Goal: Information Seeking & Learning: Learn about a topic

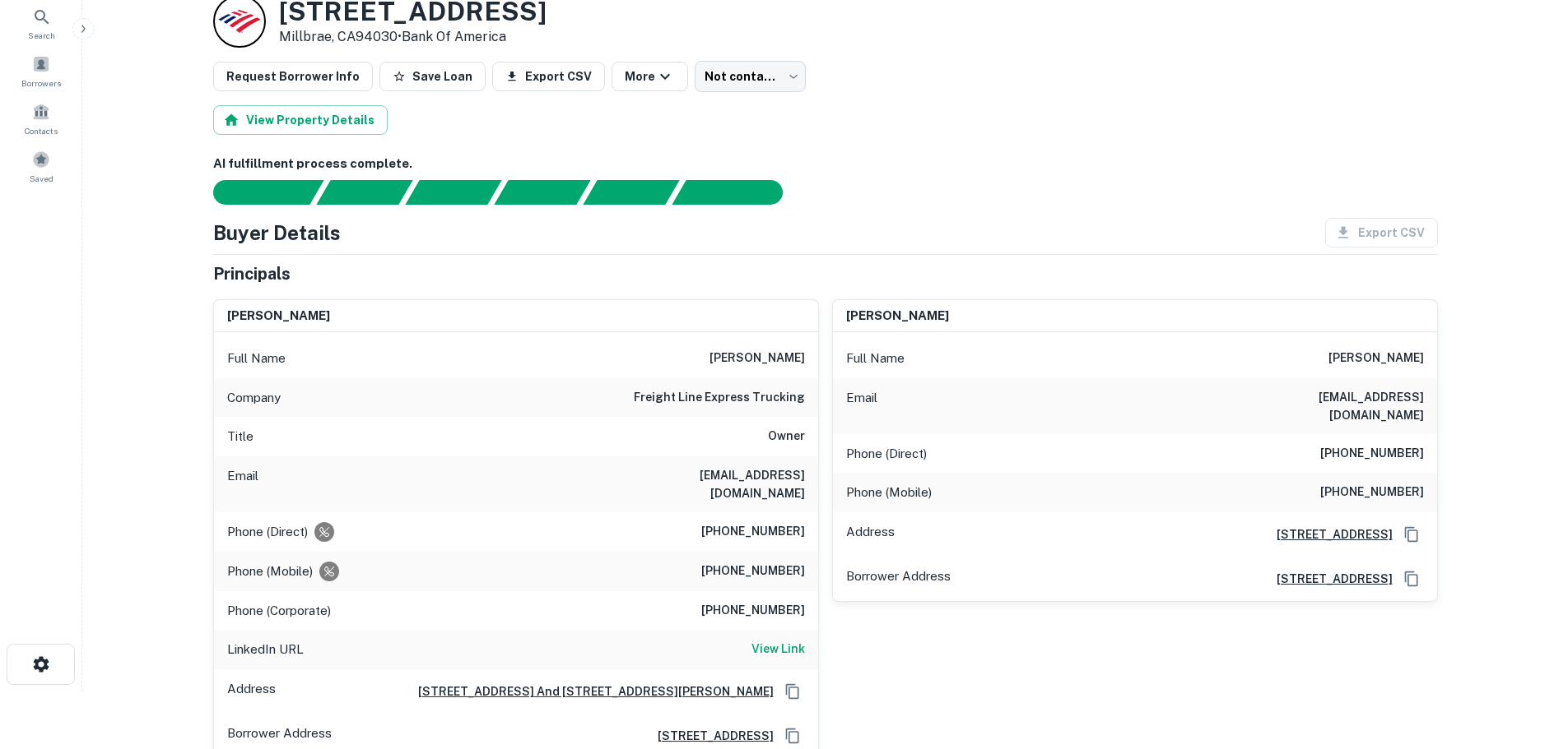
scroll to position [82, 0]
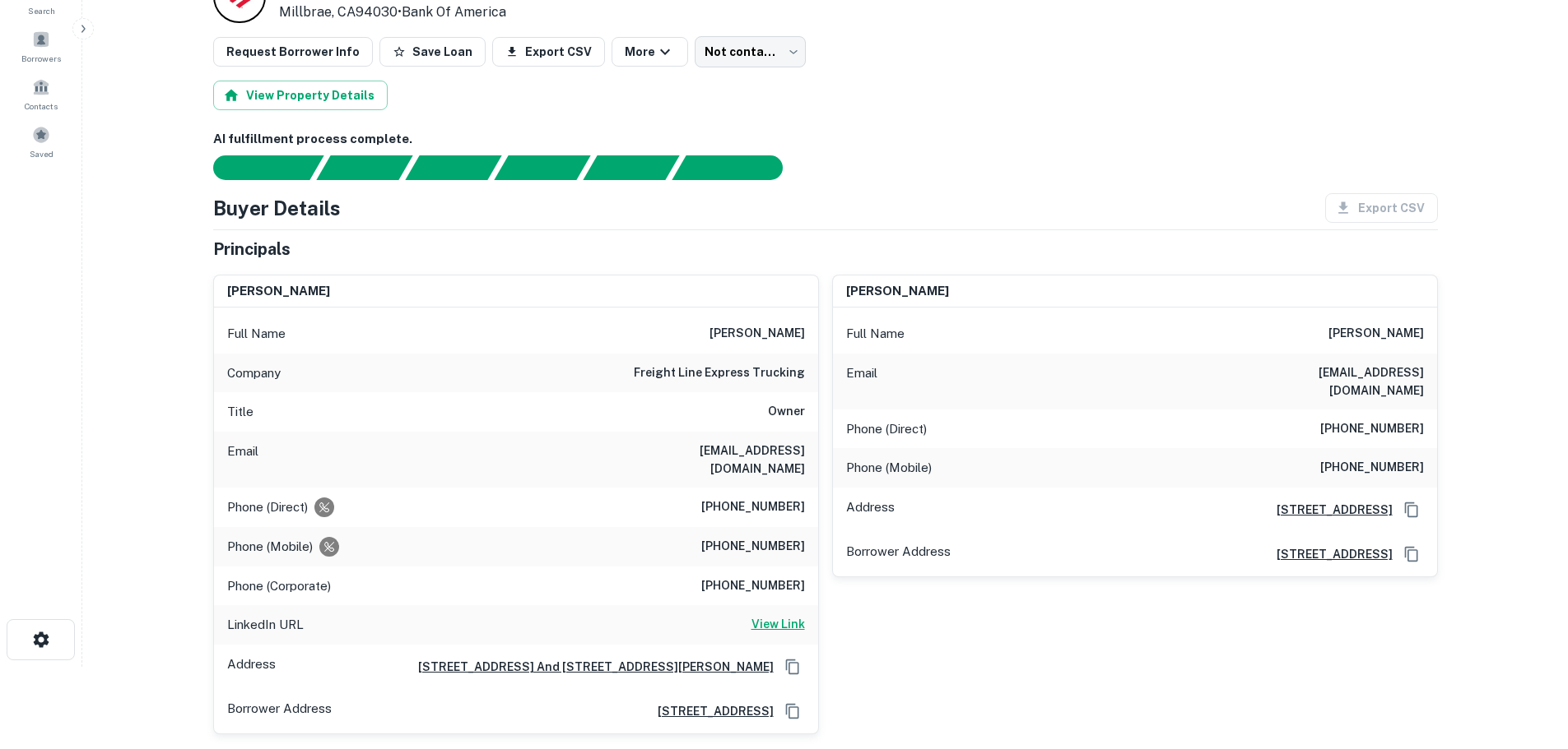
click at [785, 616] on h6 "View Link" at bounding box center [777, 624] width 53 height 18
click at [744, 53] on body "Search Borrowers Contacts Saved Loan Details 478 Richmond Dr Millbrae, CA94030 …" at bounding box center [784, 292] width 1568 height 749
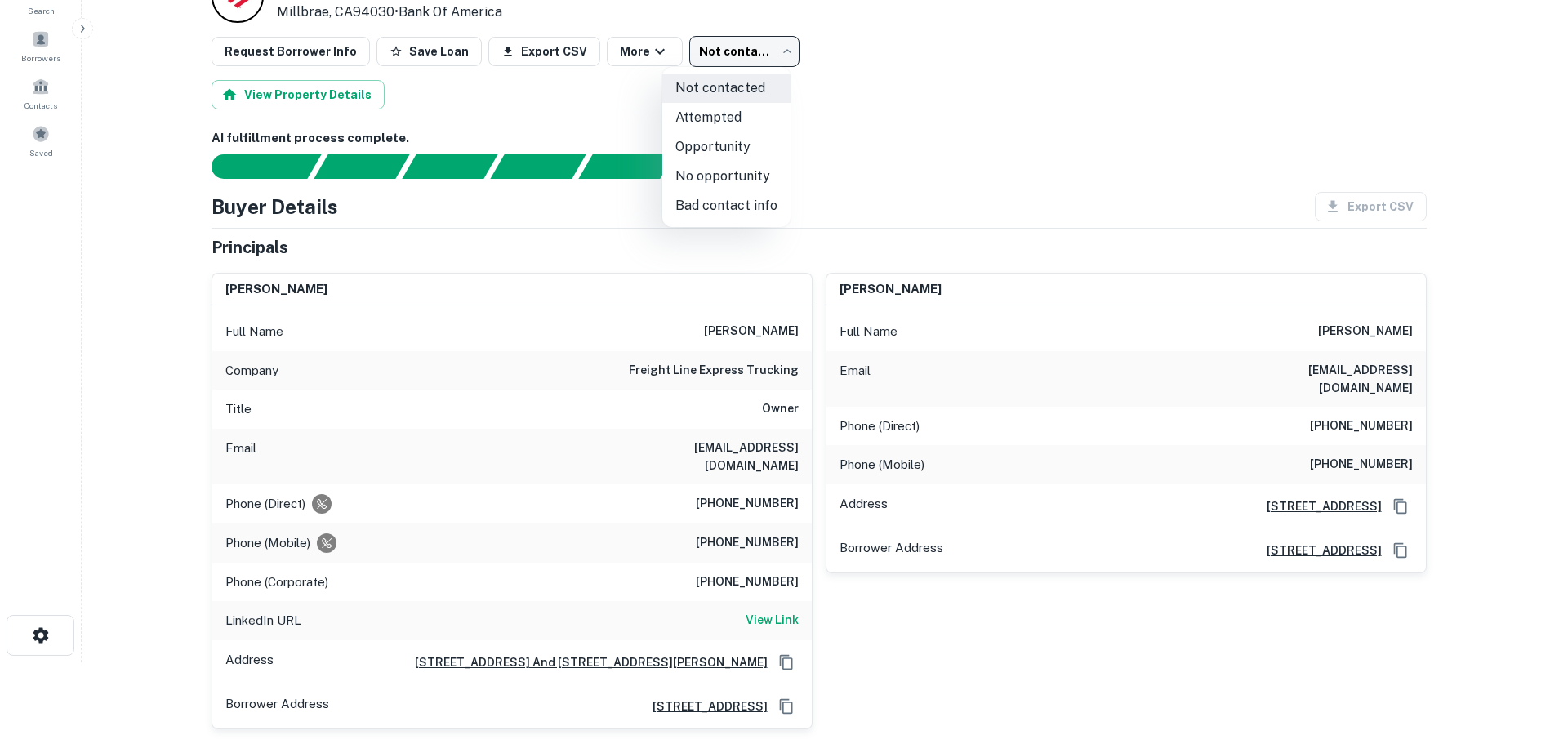
click at [749, 112] on li "Attempted" at bounding box center [726, 117] width 128 height 30
type input "*********"
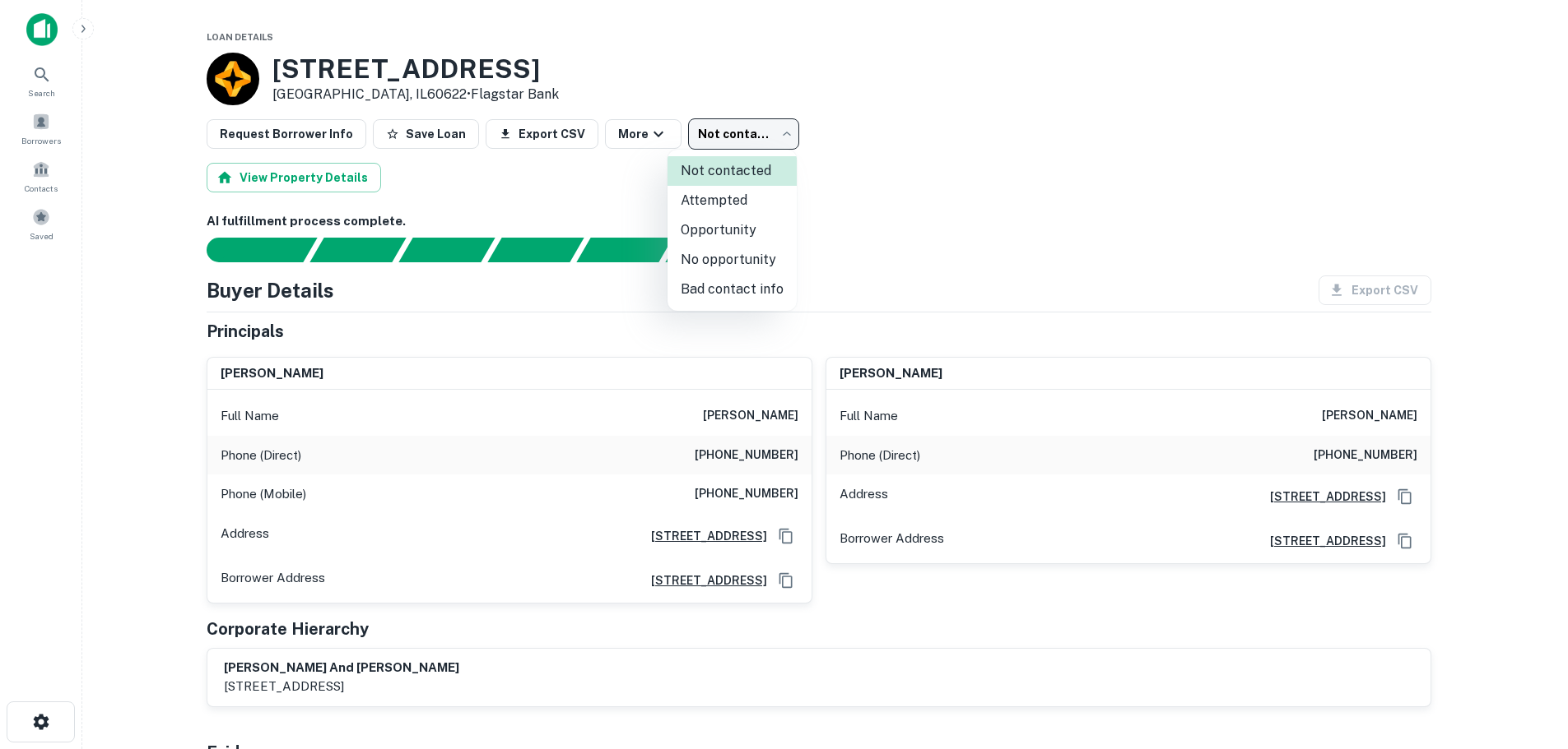
click at [743, 130] on body "Search Borrowers Contacts Saved Loan Details 1836 W ERIE ST Chicago, IL60622 • …" at bounding box center [784, 374] width 1568 height 749
click at [762, 287] on li "Bad contact info" at bounding box center [732, 290] width 129 height 30
type input "**********"
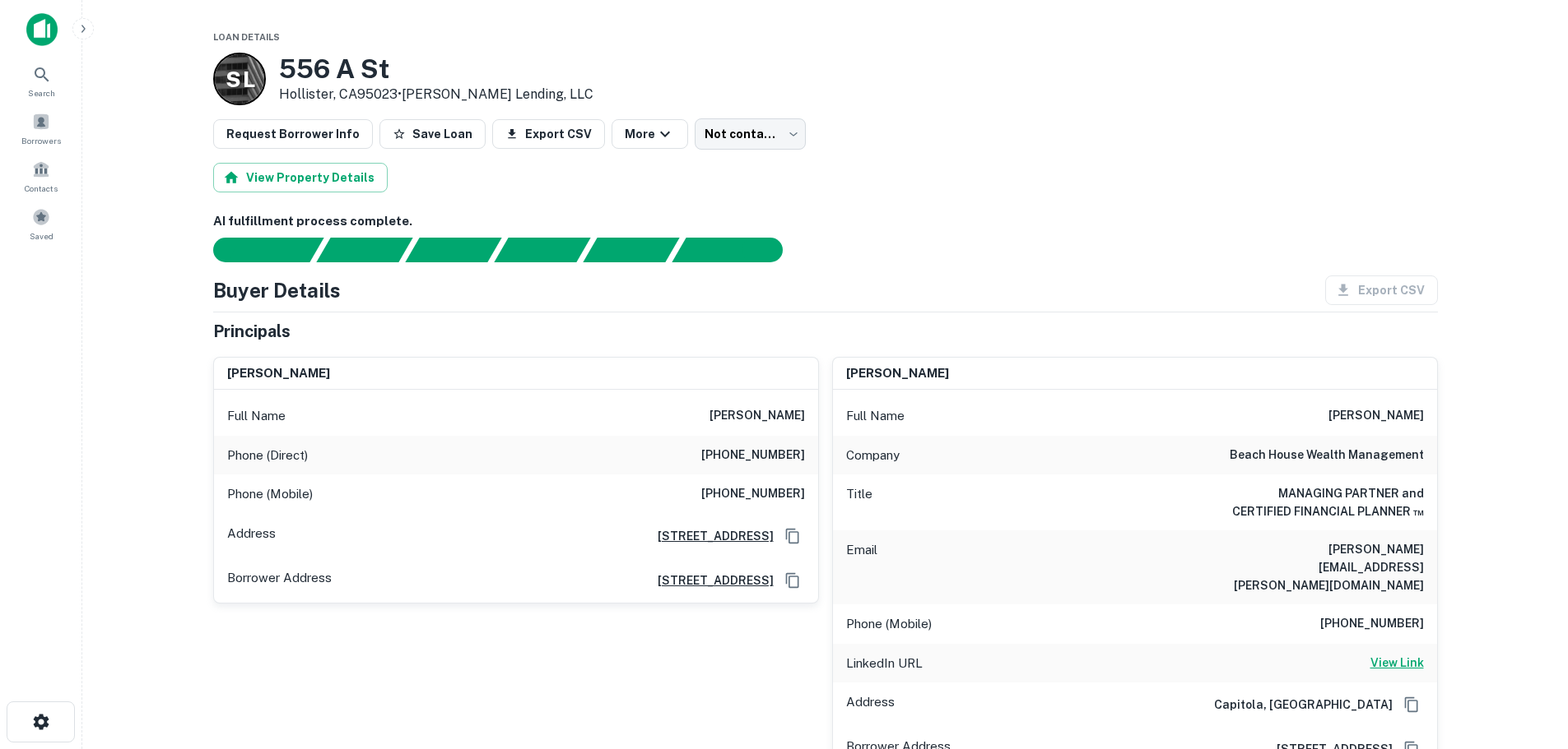
click at [1399, 654] on h6 "View Link" at bounding box center [1396, 663] width 53 height 18
click at [1401, 654] on h6 "View Link" at bounding box center [1396, 663] width 53 height 18
click at [755, 128] on body "Search Borrowers Contacts Saved Loan Details S L 556 A St Hollister, CA95023 • …" at bounding box center [784, 374] width 1568 height 749
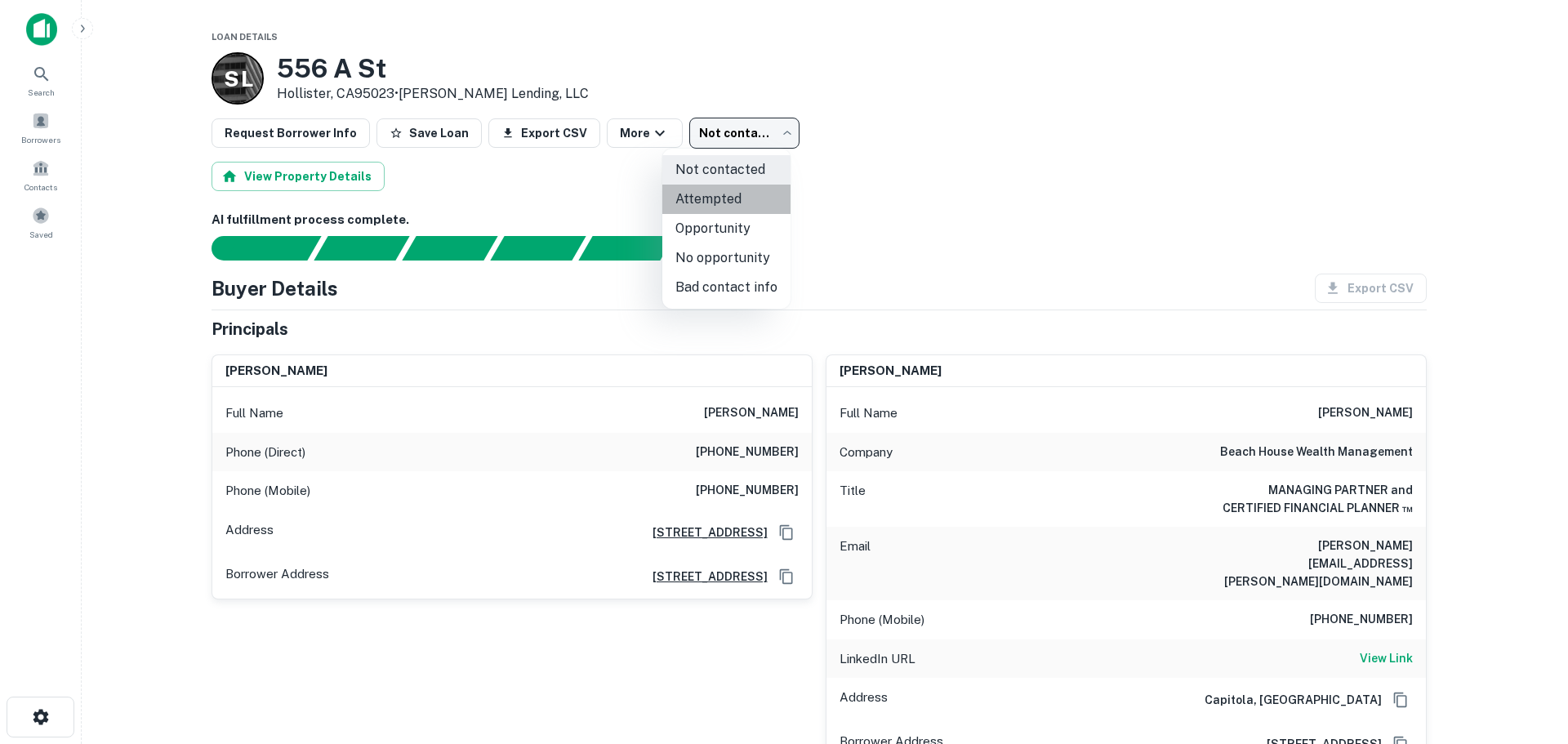
click at [749, 205] on li "Attempted" at bounding box center [726, 199] width 128 height 30
type input "*********"
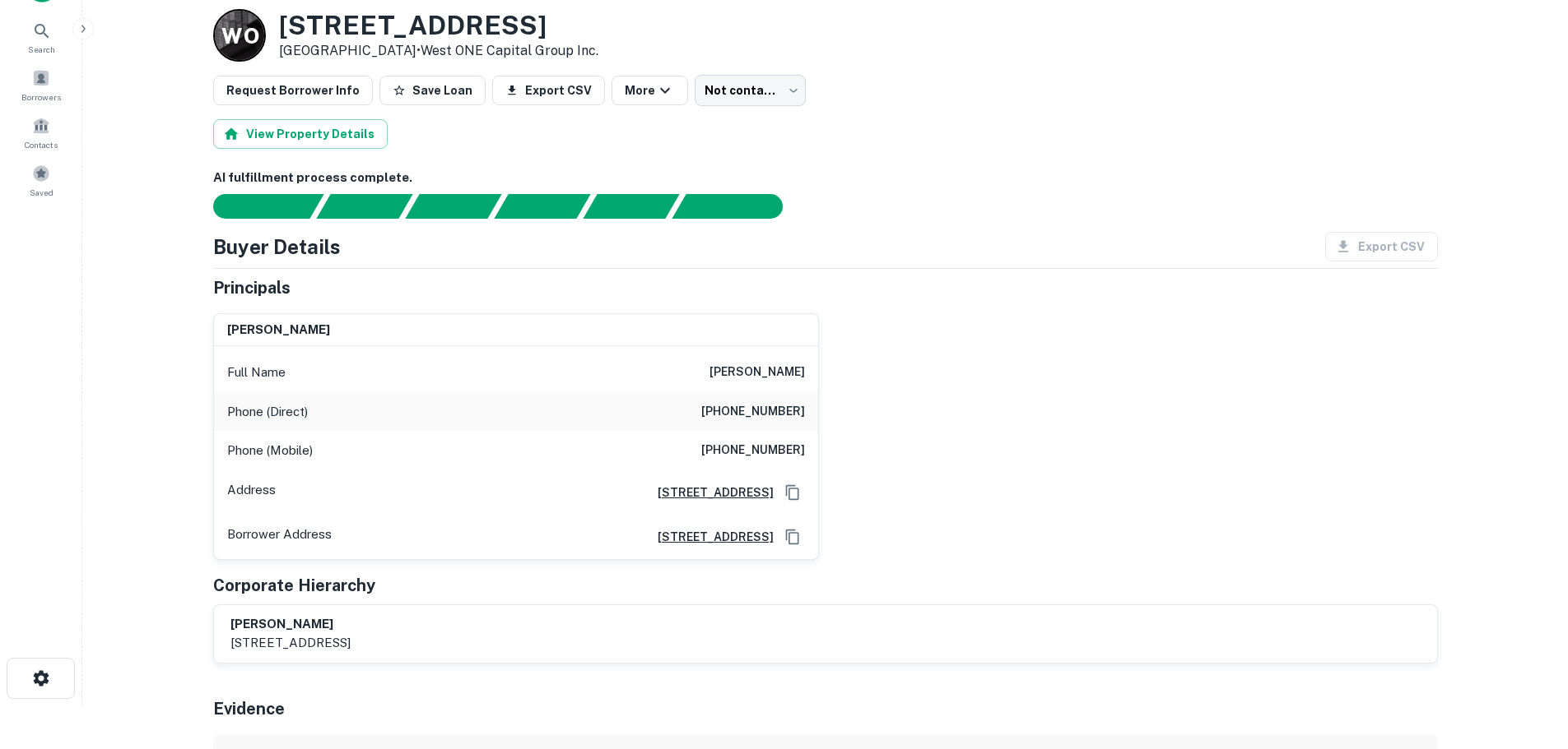
scroll to position [82, 0]
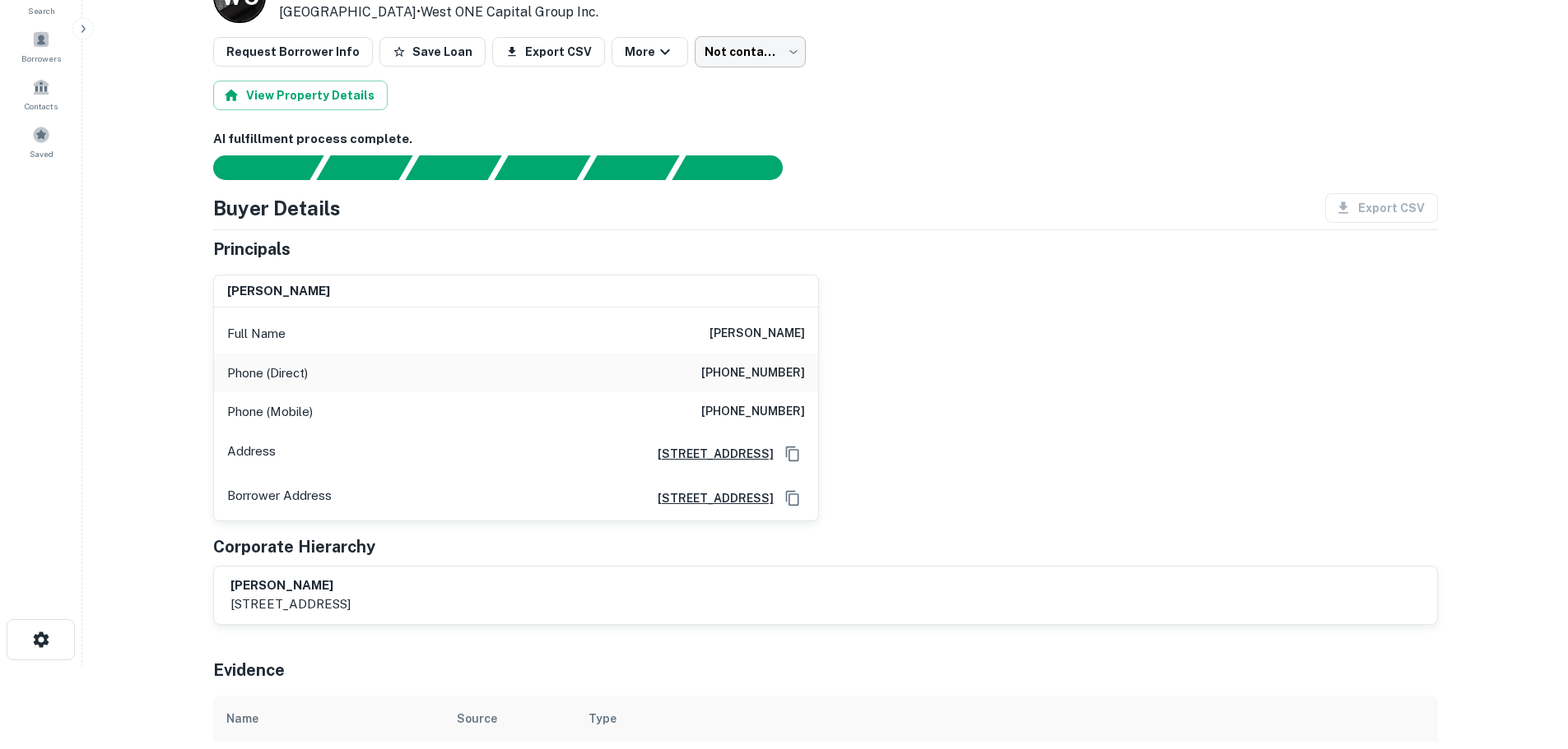
click at [735, 39] on body "Search Borrowers Contacts Saved Loan Details W O 8121 La Palma Dr Huntington Be…" at bounding box center [784, 292] width 1568 height 749
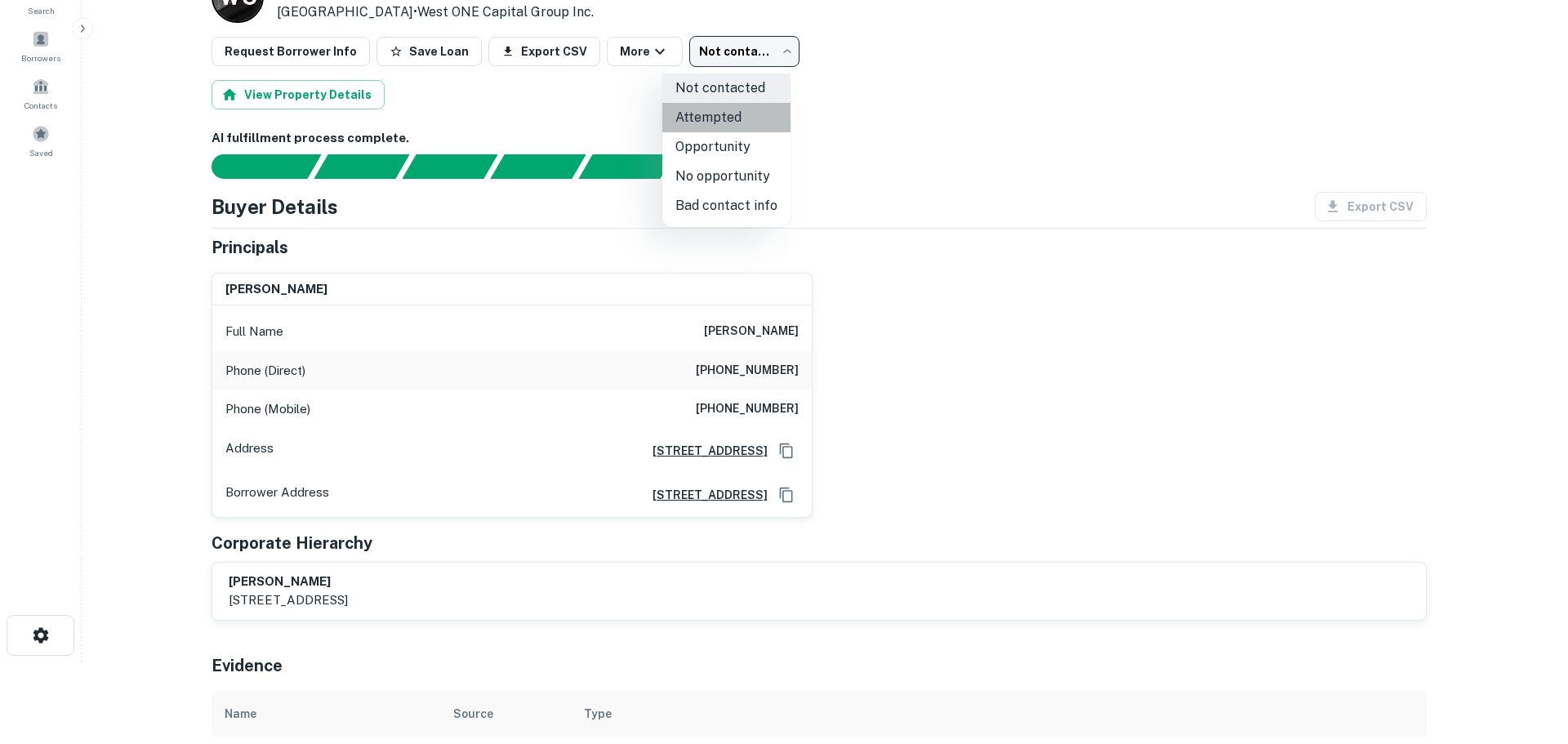
click at [744, 116] on li "Attempted" at bounding box center [726, 117] width 128 height 30
type input "*********"
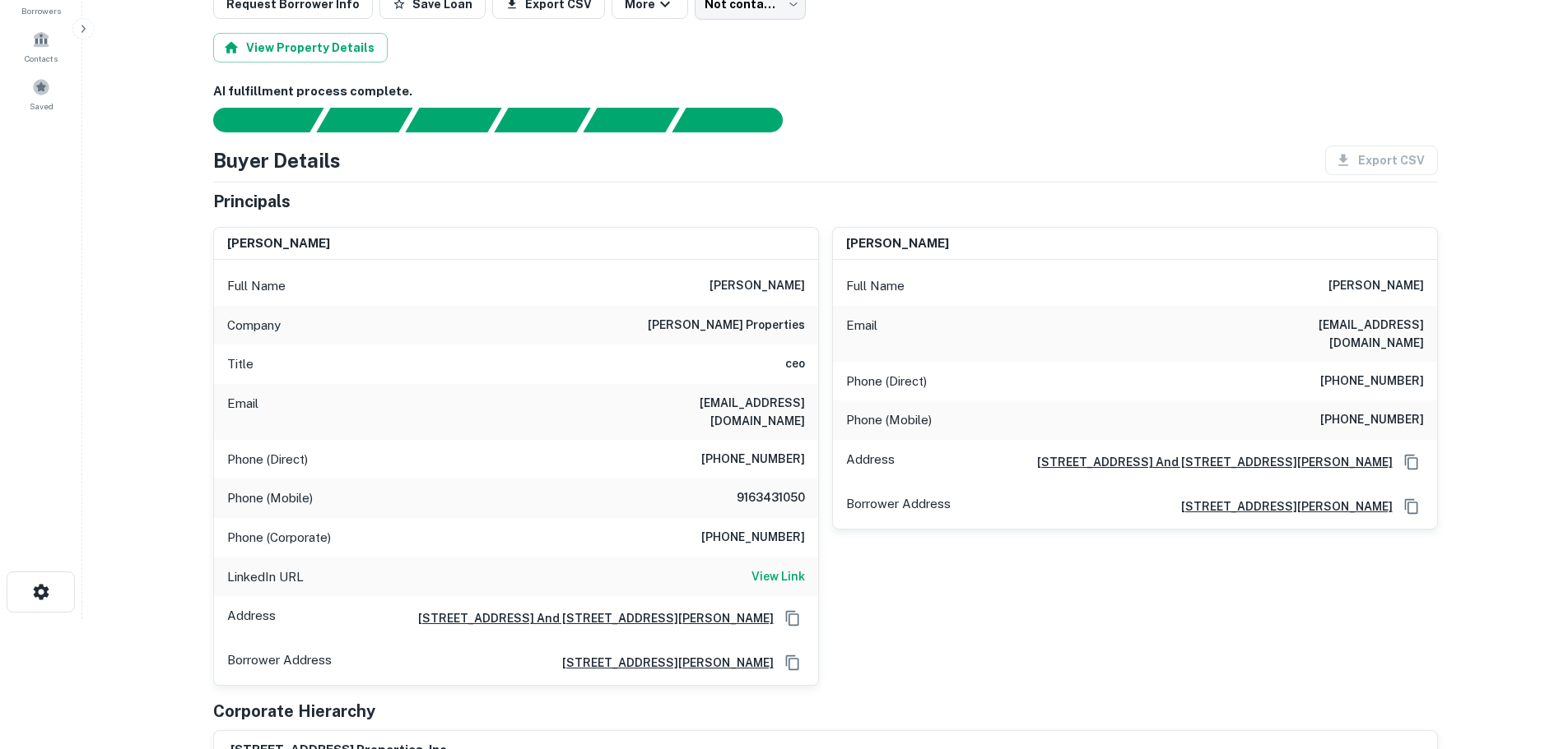
scroll to position [164, 0]
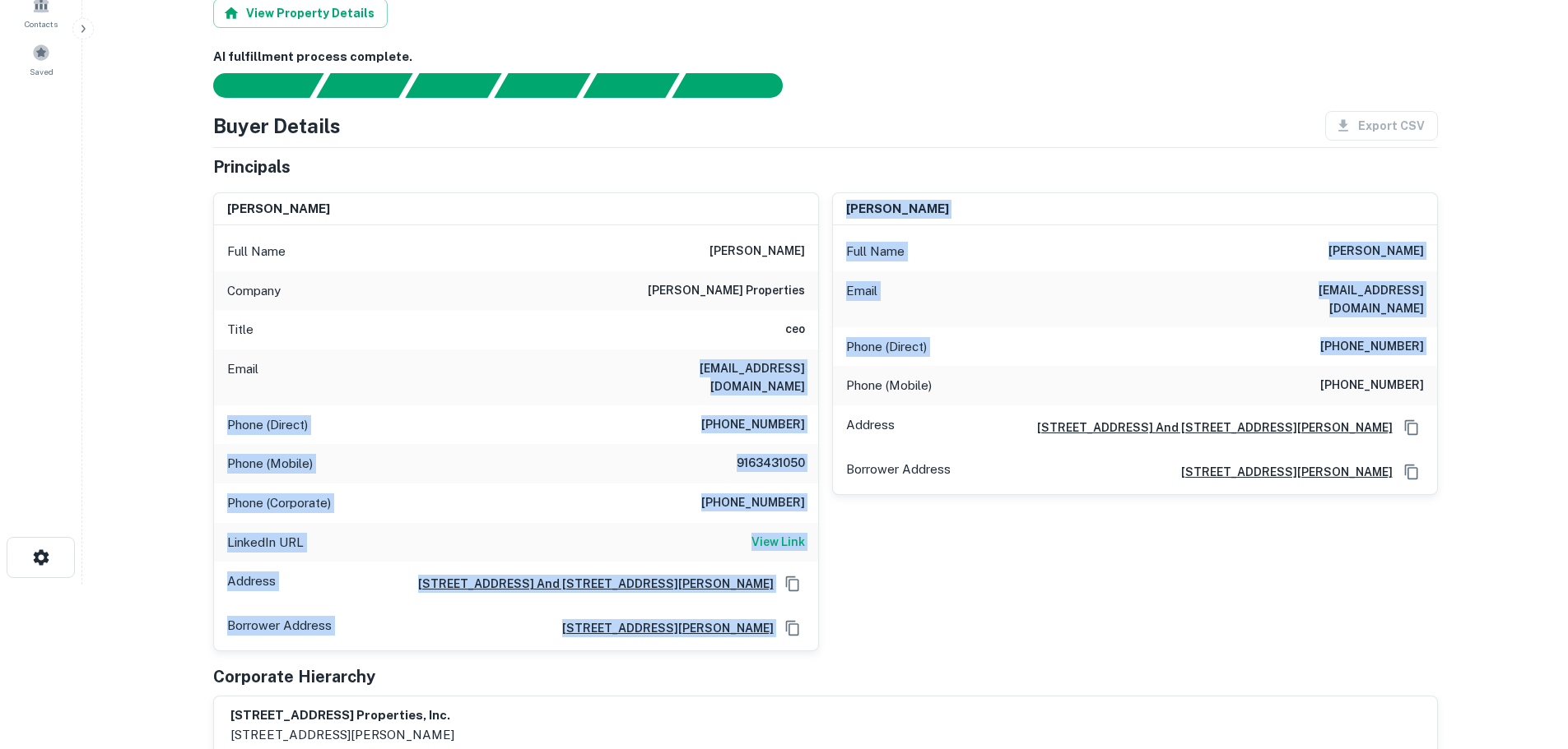
drag, startPoint x: 641, startPoint y: 369, endPoint x: 823, endPoint y: 369, distance: 182.0
click at [823, 369] on div "william kennedy Full Name william kennedy Company ab cole properties Title ceo …" at bounding box center [819, 415] width 1238 height 472
click at [655, 351] on div "Email billkennedy1349@gmail.com" at bounding box center [517, 377] width 604 height 56
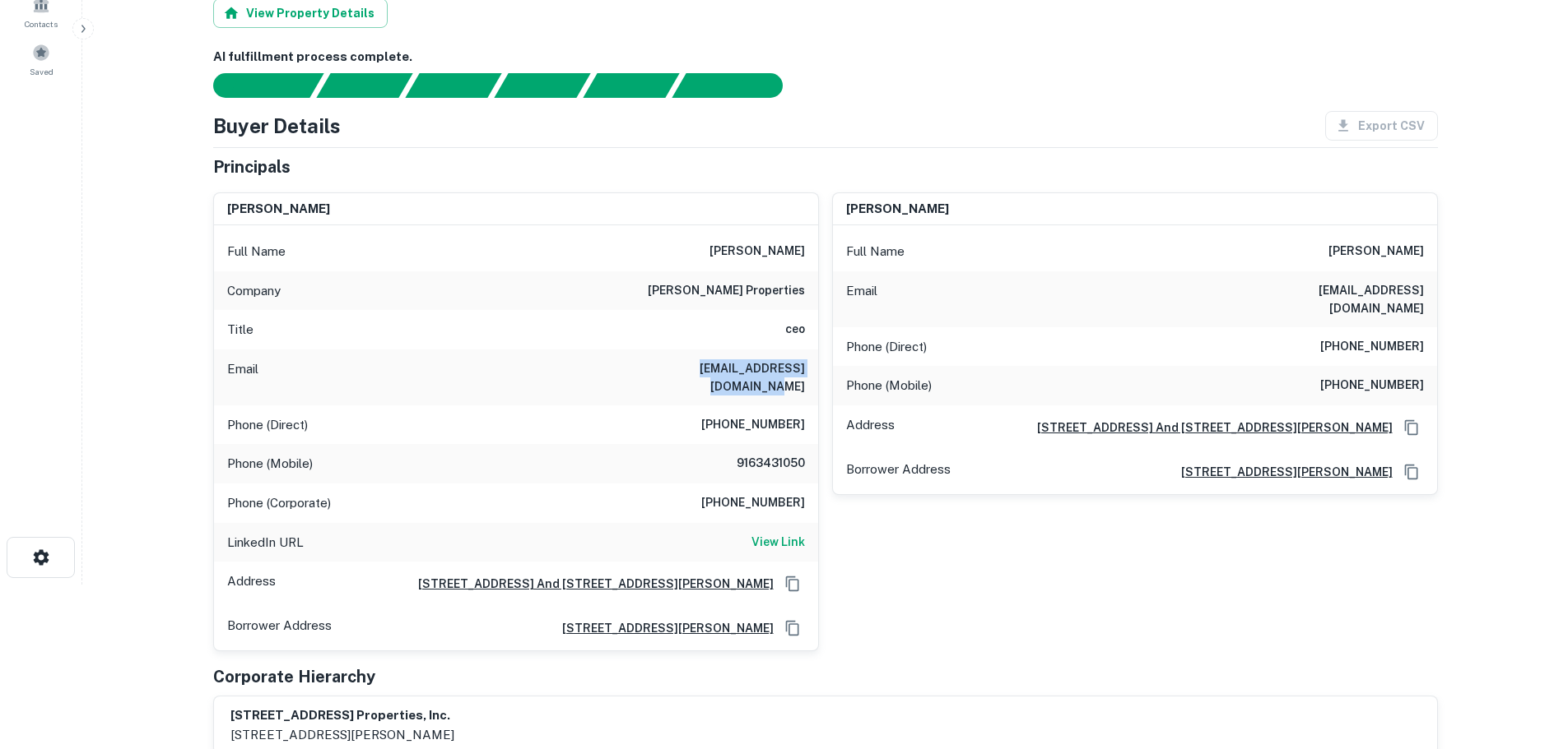
drag, startPoint x: 643, startPoint y: 371, endPoint x: 801, endPoint y: 372, distance: 158.0
click at [801, 372] on div "Email billkennedy1349@gmail.com" at bounding box center [517, 377] width 604 height 56
copy h6 "billkennedy1349@gmail.com"
drag, startPoint x: 730, startPoint y: 444, endPoint x: 802, endPoint y: 445, distance: 72.0
click at [802, 454] on h6 "9163431050" at bounding box center [755, 463] width 98 height 19
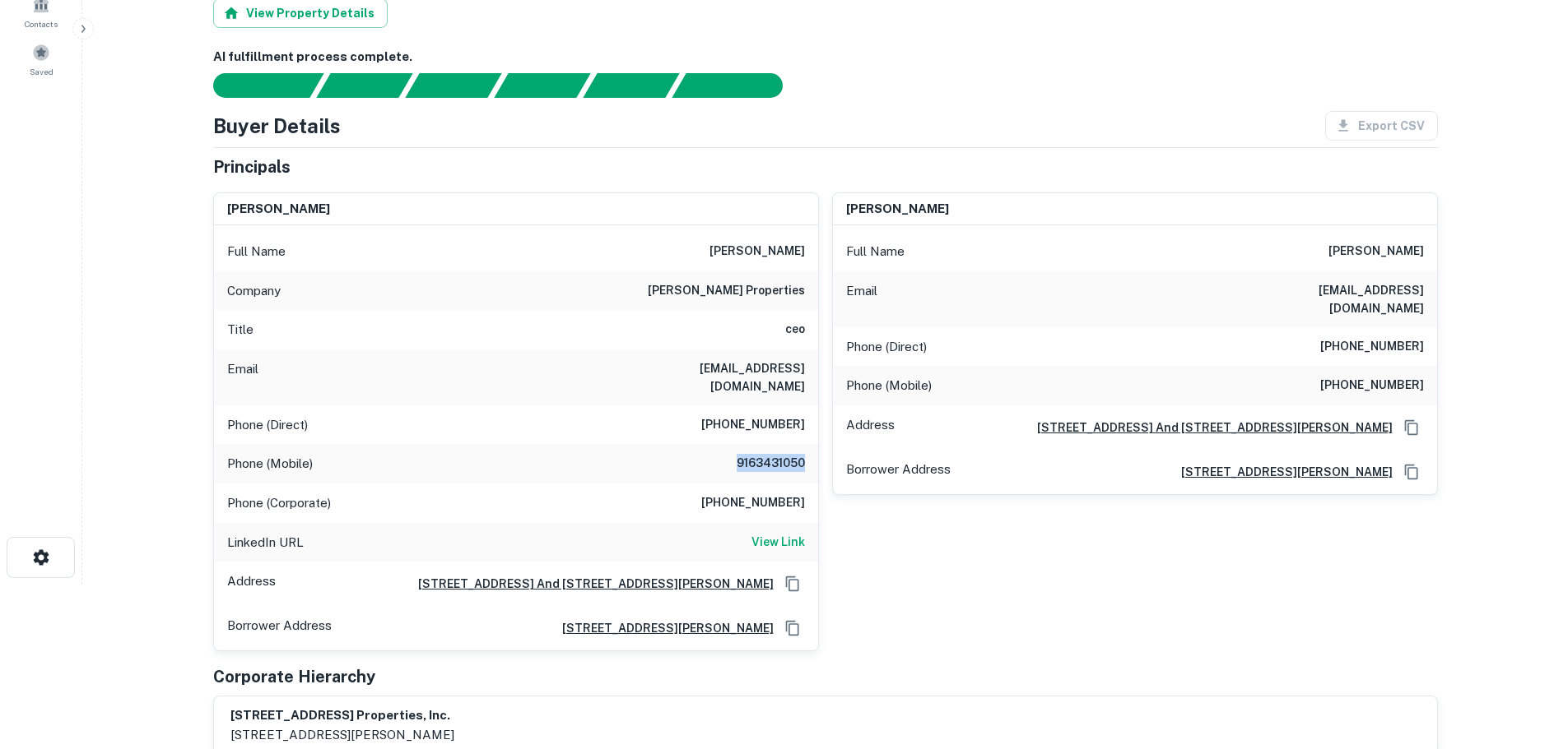
copy h6 "9163431050"
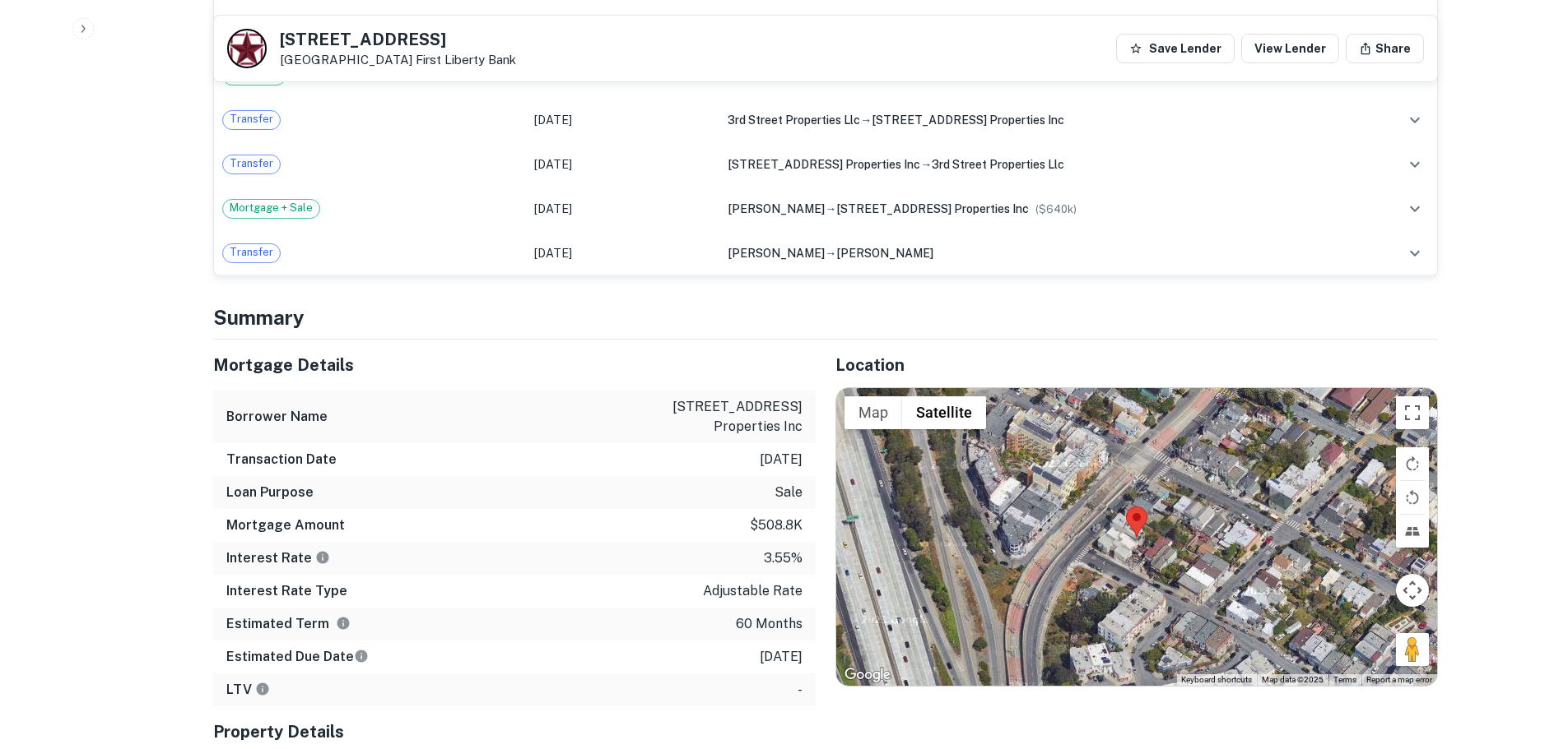
scroll to position [1234, 0]
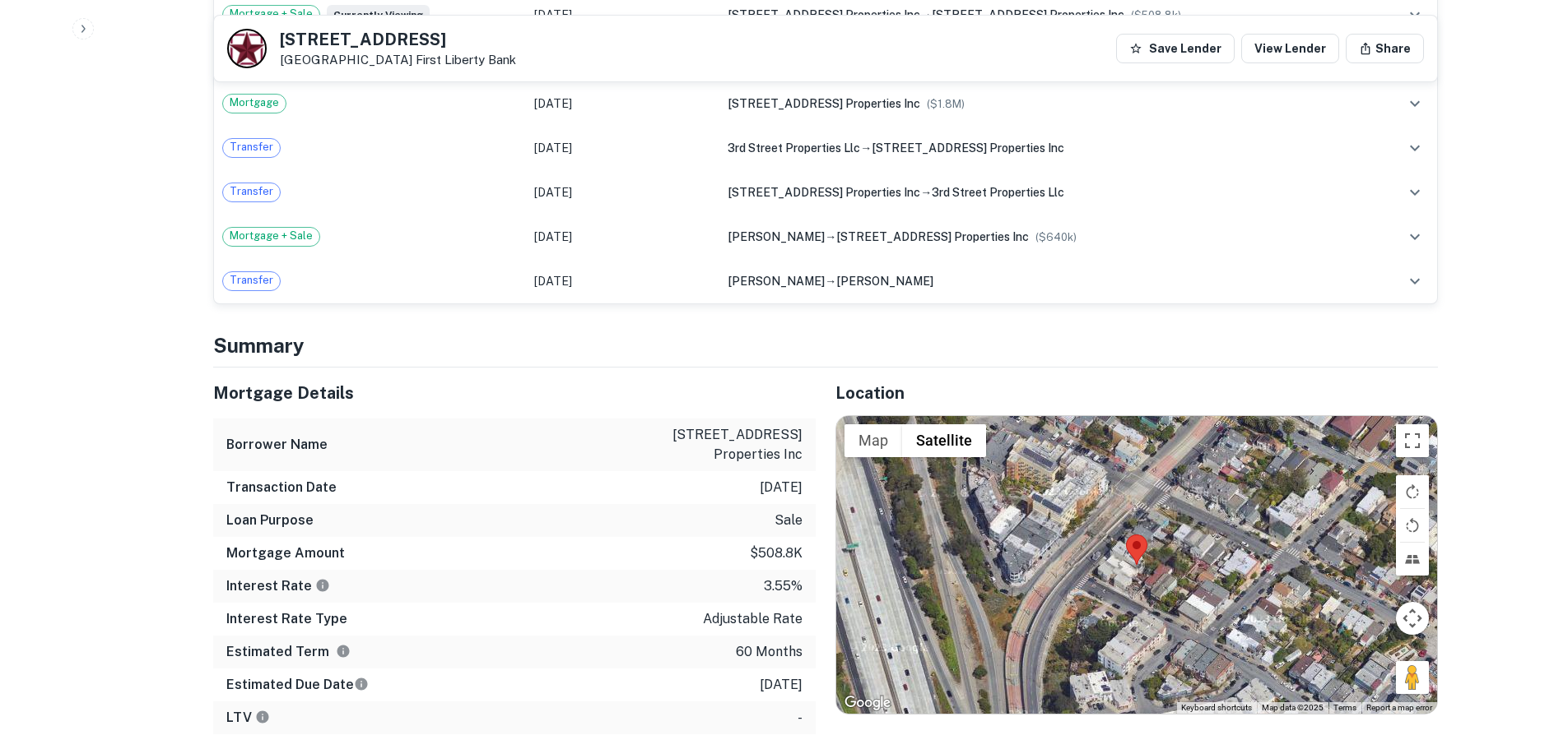
click at [1115, 558] on div at bounding box center [1136, 565] width 601 height 298
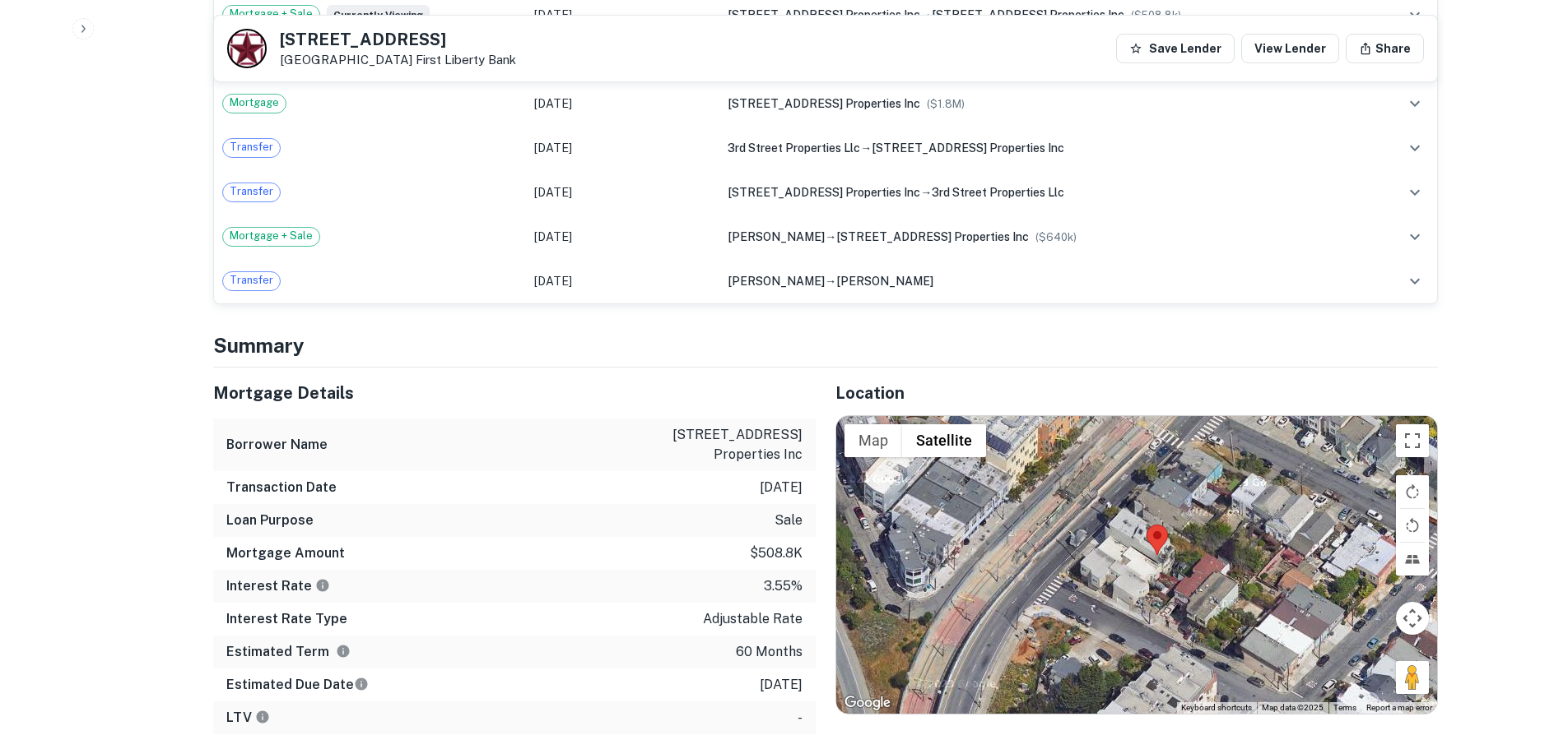
click at [1150, 554] on div at bounding box center [1136, 565] width 601 height 298
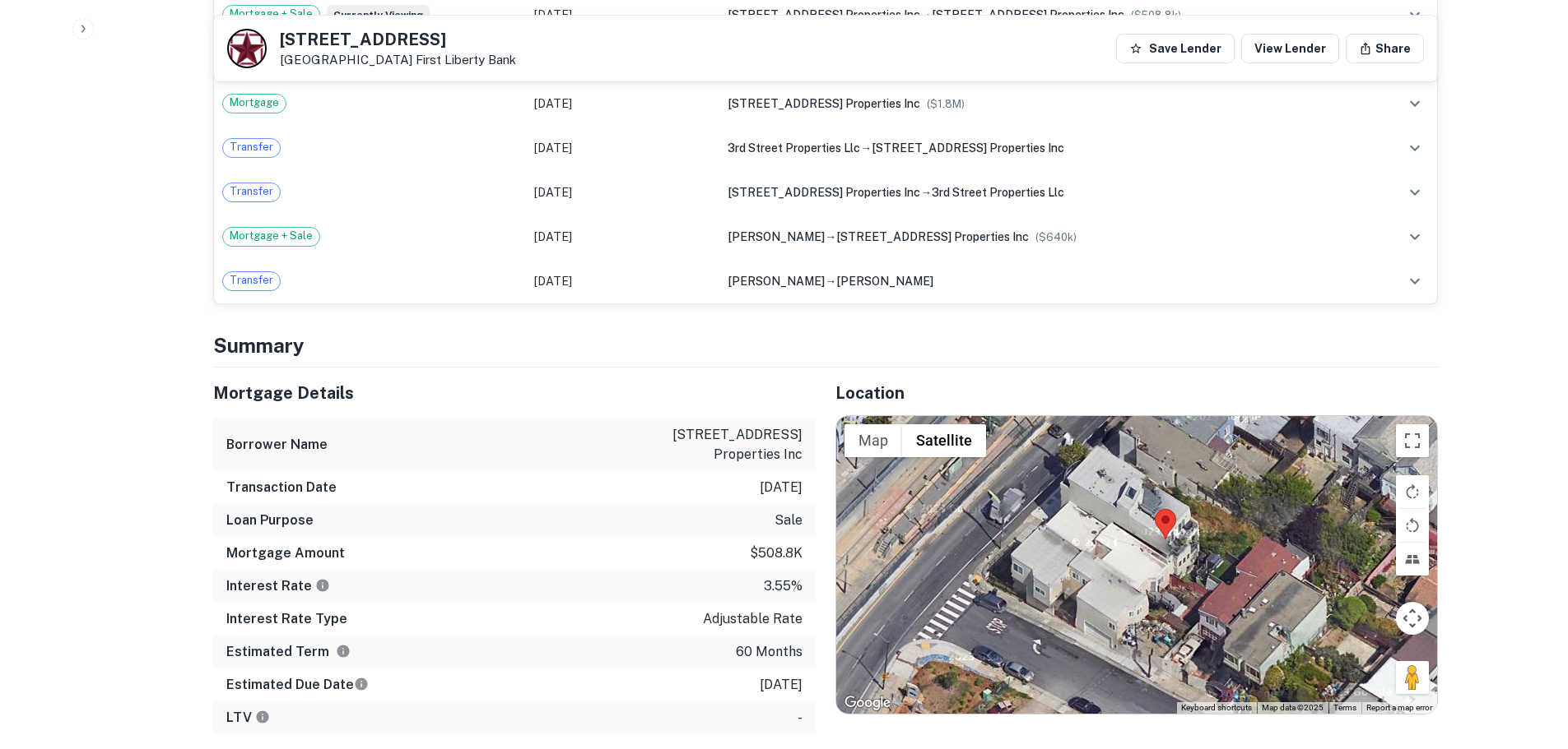
click at [1162, 547] on div at bounding box center [1136, 565] width 601 height 298
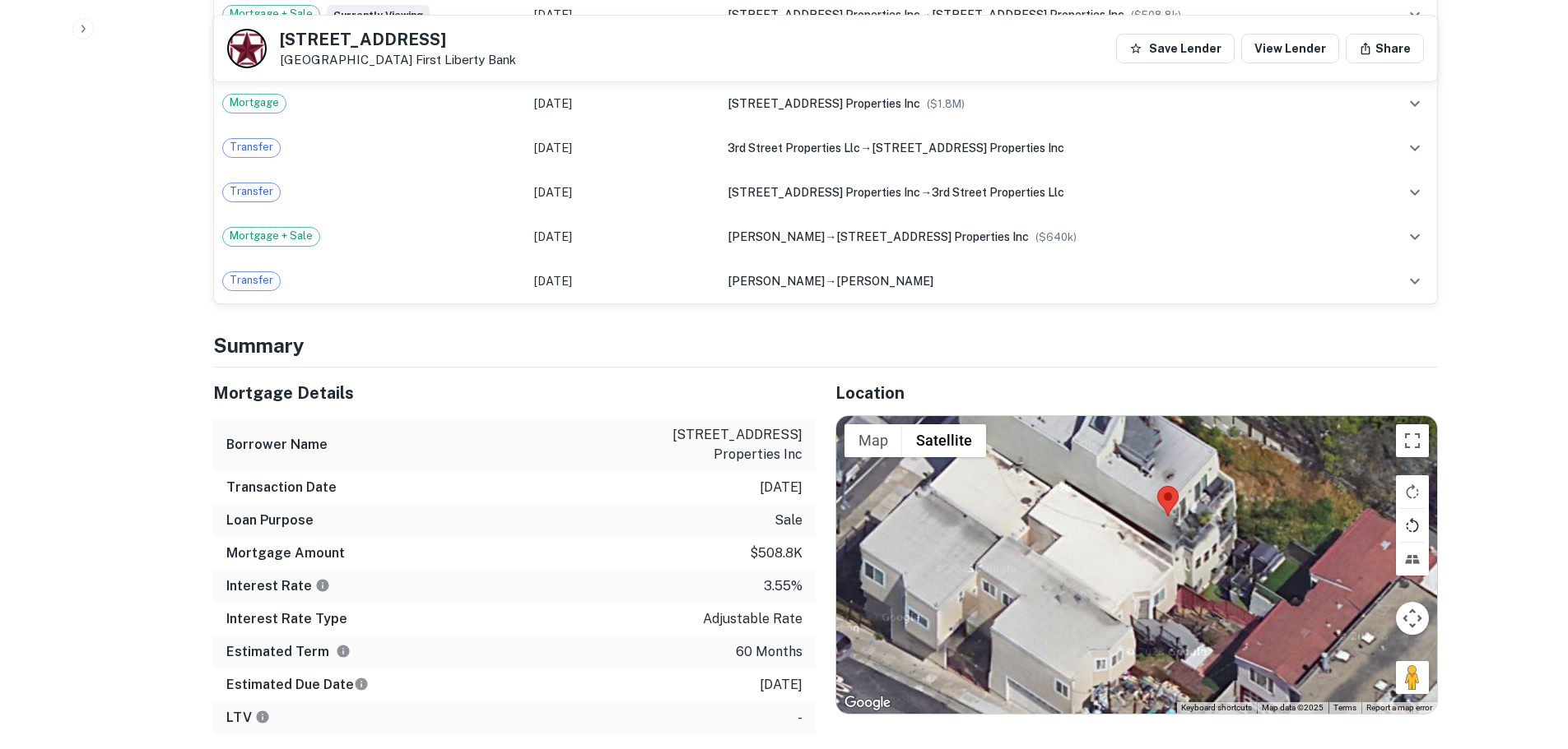
click at [1413, 510] on button "Rotate map counterclockwise" at bounding box center [1412, 526] width 33 height 33
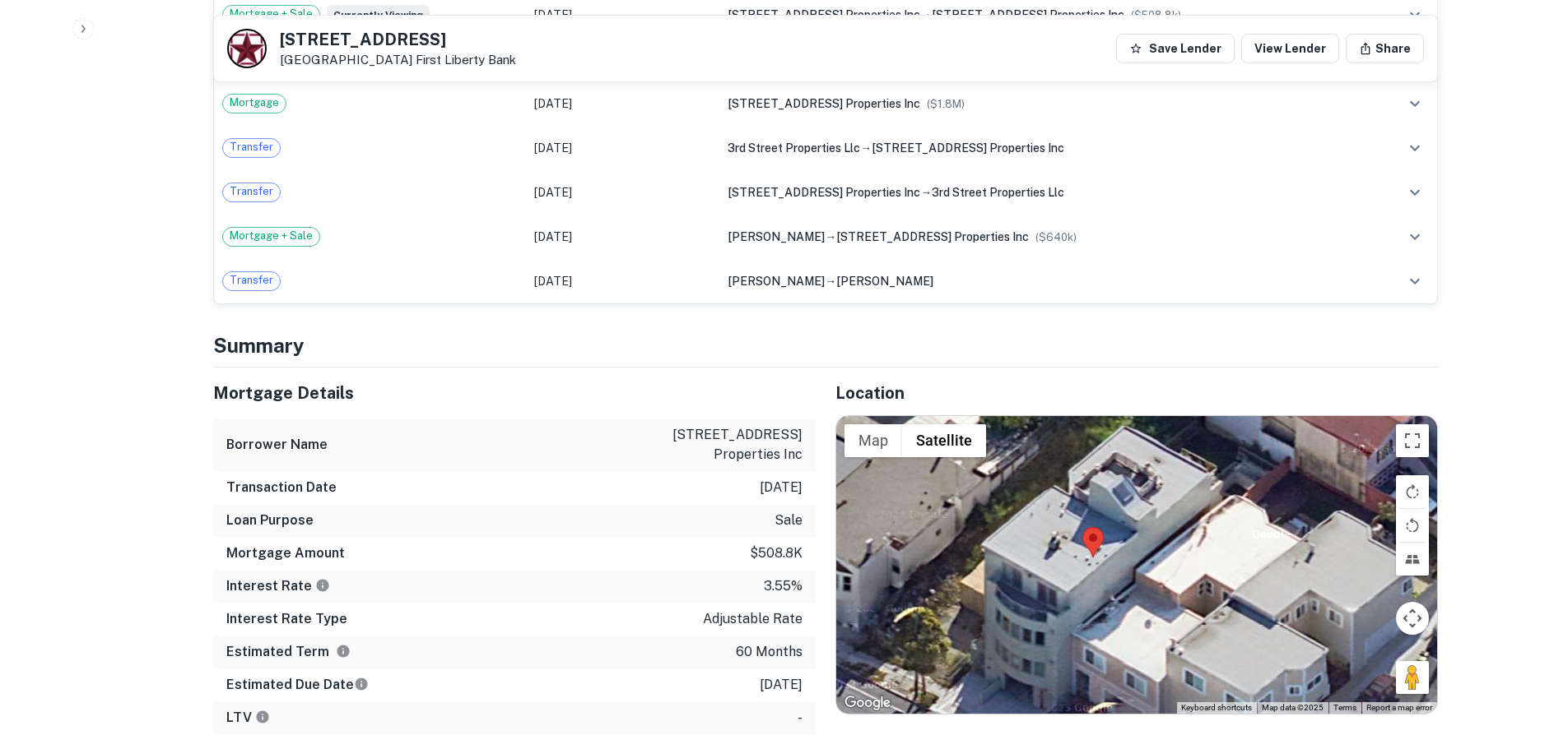
drag, startPoint x: 1168, startPoint y: 596, endPoint x: 1196, endPoint y: 614, distance: 33.3
click at [1196, 614] on div at bounding box center [1136, 565] width 601 height 298
click at [1415, 511] on button "Rotate map counterclockwise" at bounding box center [1412, 526] width 33 height 33
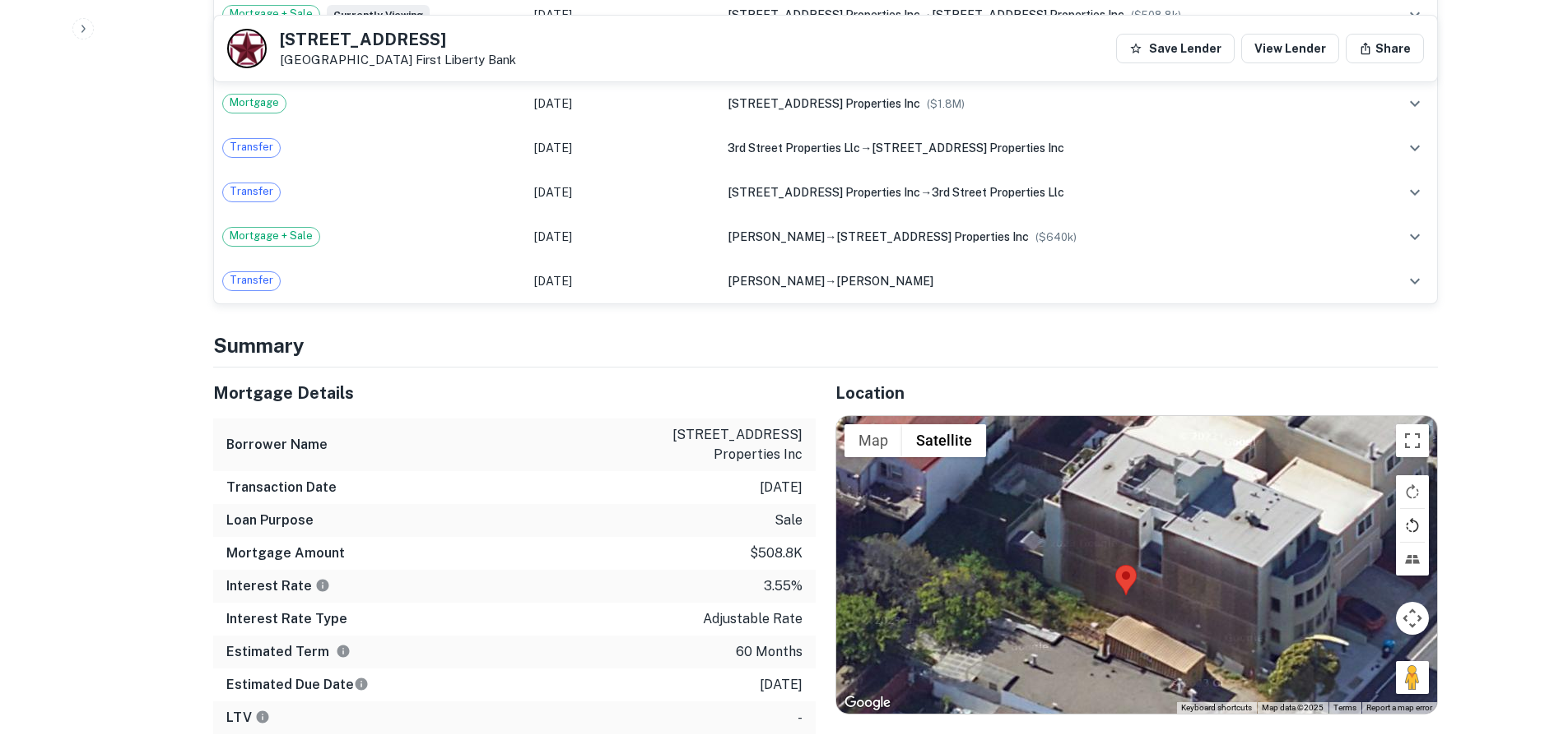
click at [1415, 511] on button "Rotate map counterclockwise" at bounding box center [1412, 526] width 33 height 33
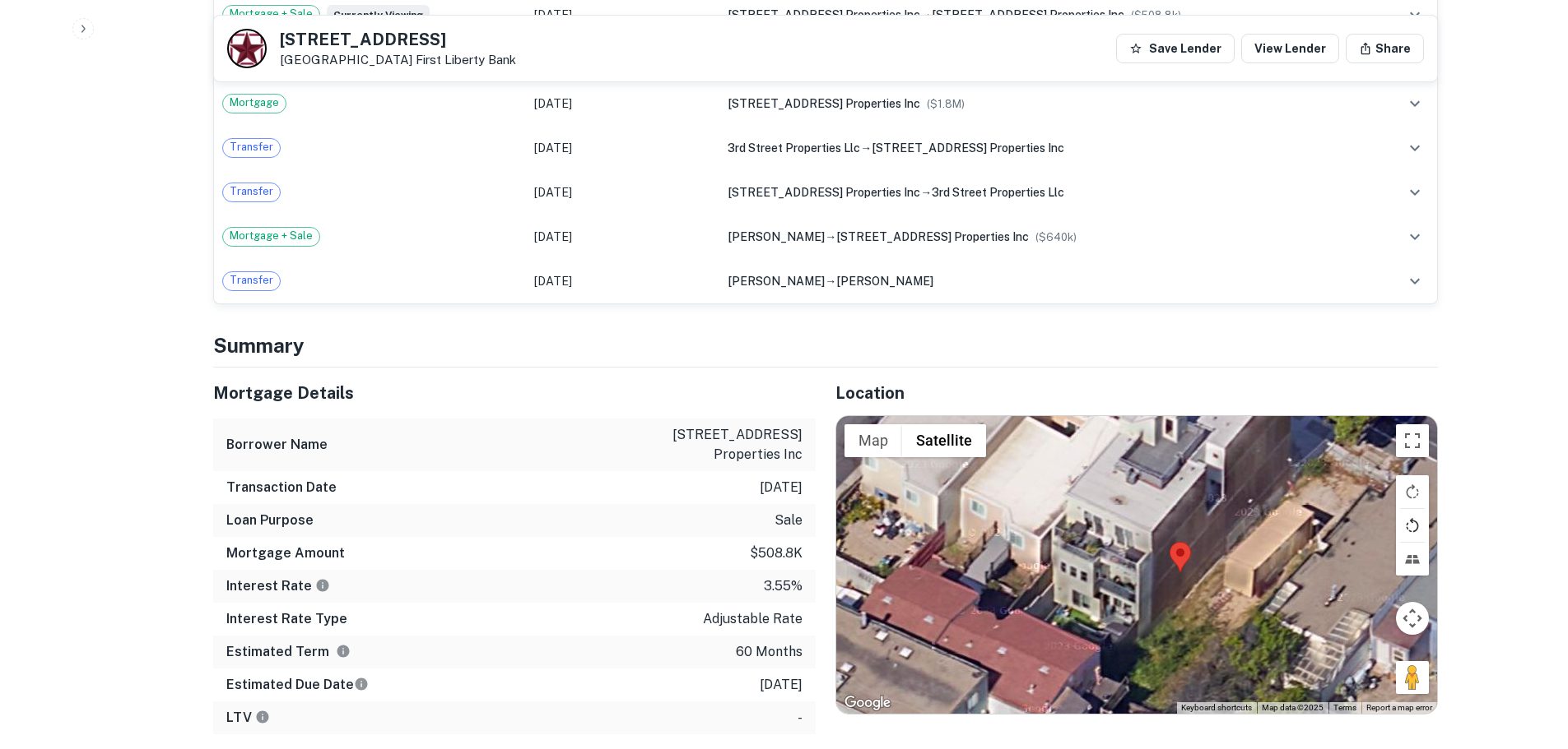
click at [1411, 510] on button "Rotate map counterclockwise" at bounding box center [1412, 526] width 33 height 33
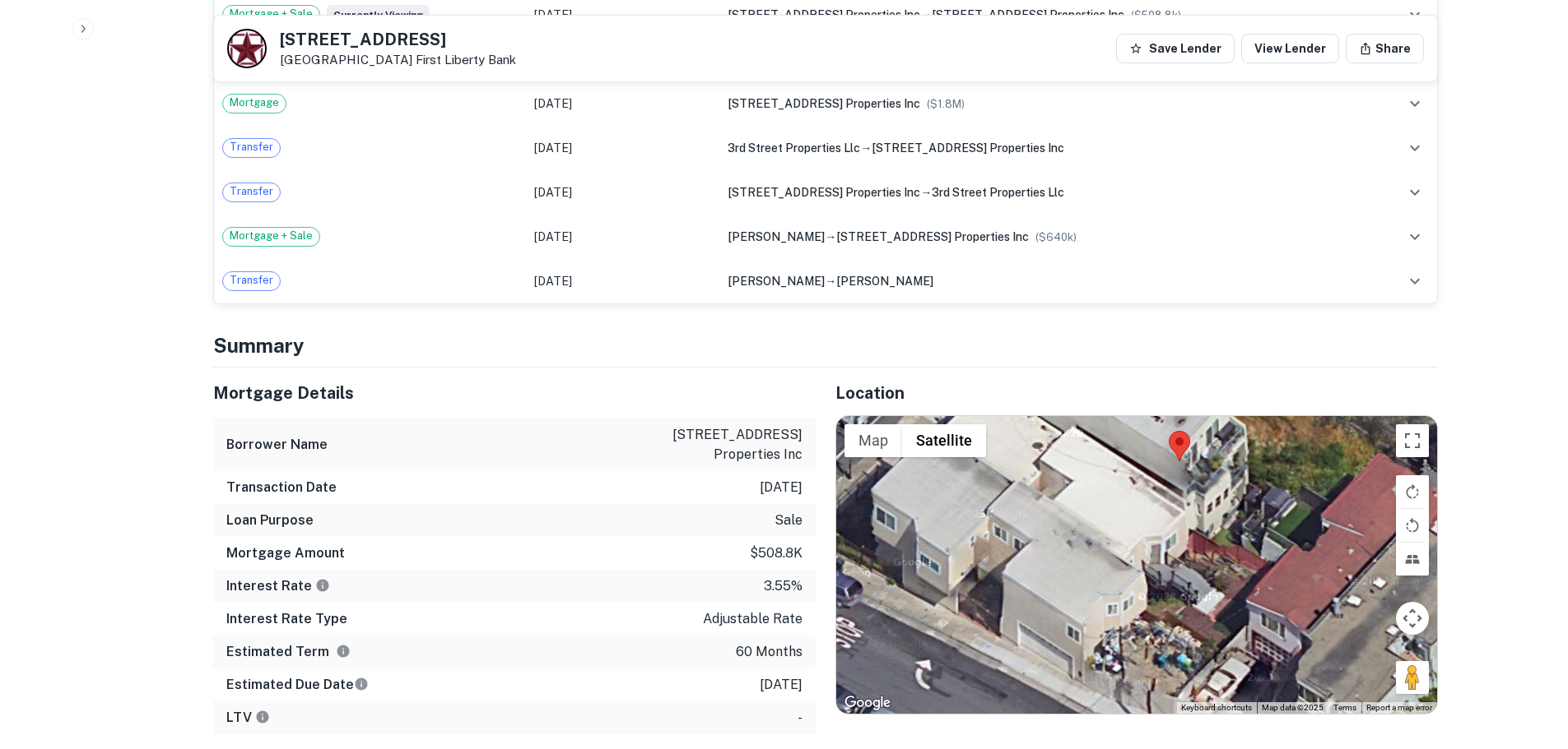
drag, startPoint x: 1176, startPoint y: 595, endPoint x: 1208, endPoint y: 521, distance: 80.6
click at [1208, 521] on div at bounding box center [1136, 565] width 601 height 298
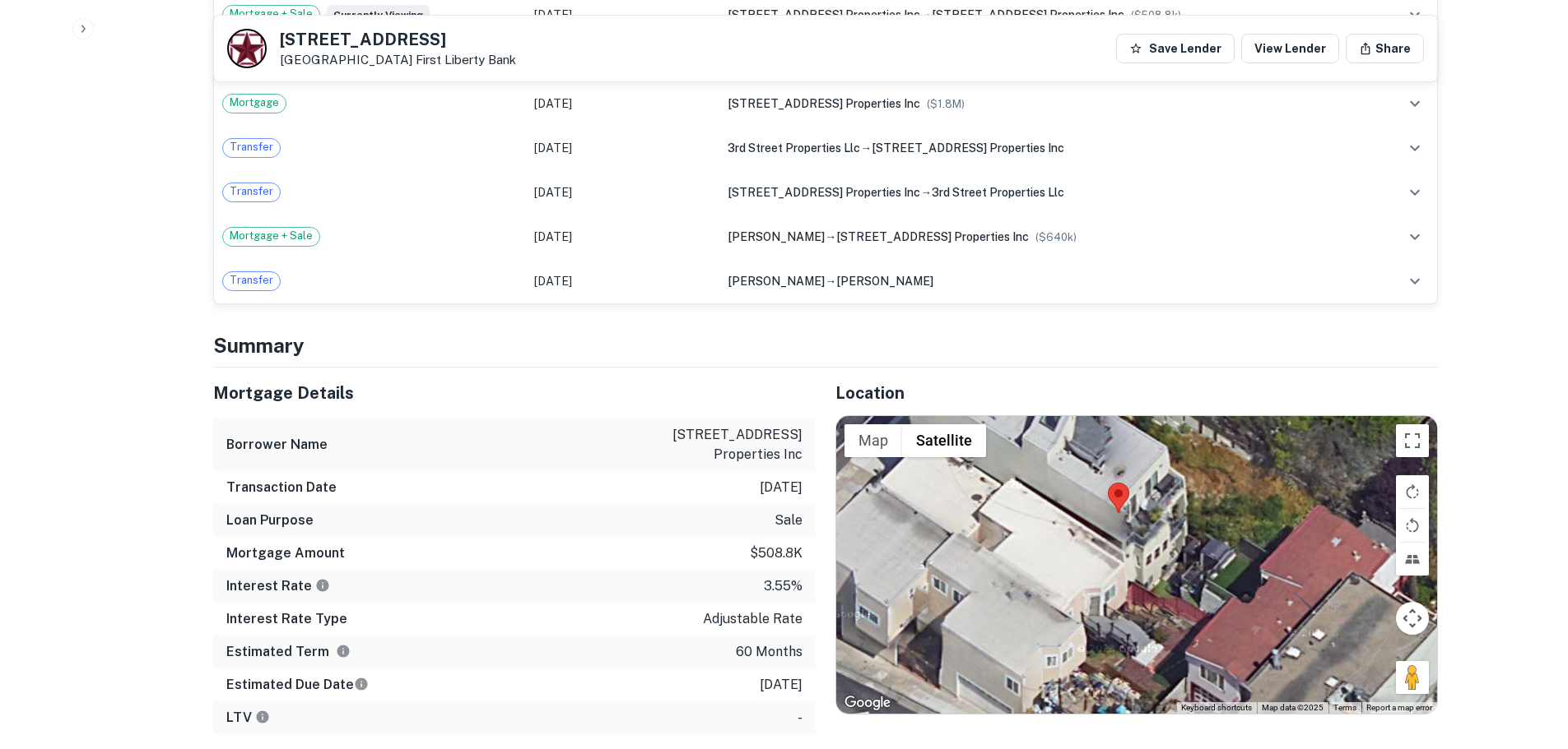
drag, startPoint x: 1225, startPoint y: 599, endPoint x: 1162, endPoint y: 653, distance: 83.0
click at [1162, 653] on div at bounding box center [1136, 565] width 601 height 298
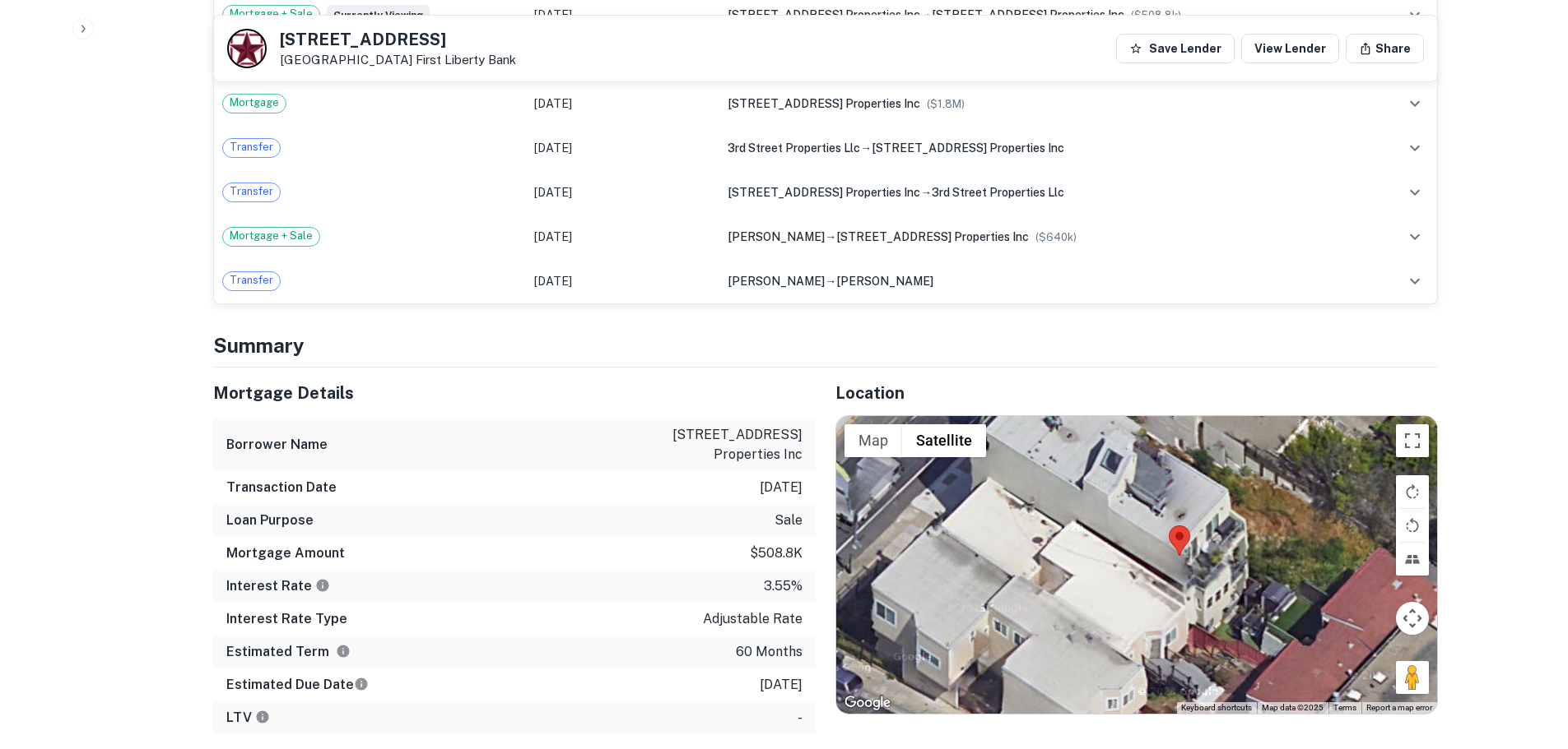
drag, startPoint x: 1199, startPoint y: 608, endPoint x: 1260, endPoint y: 649, distance: 73.5
click at [1260, 649] on div at bounding box center [1136, 565] width 601 height 298
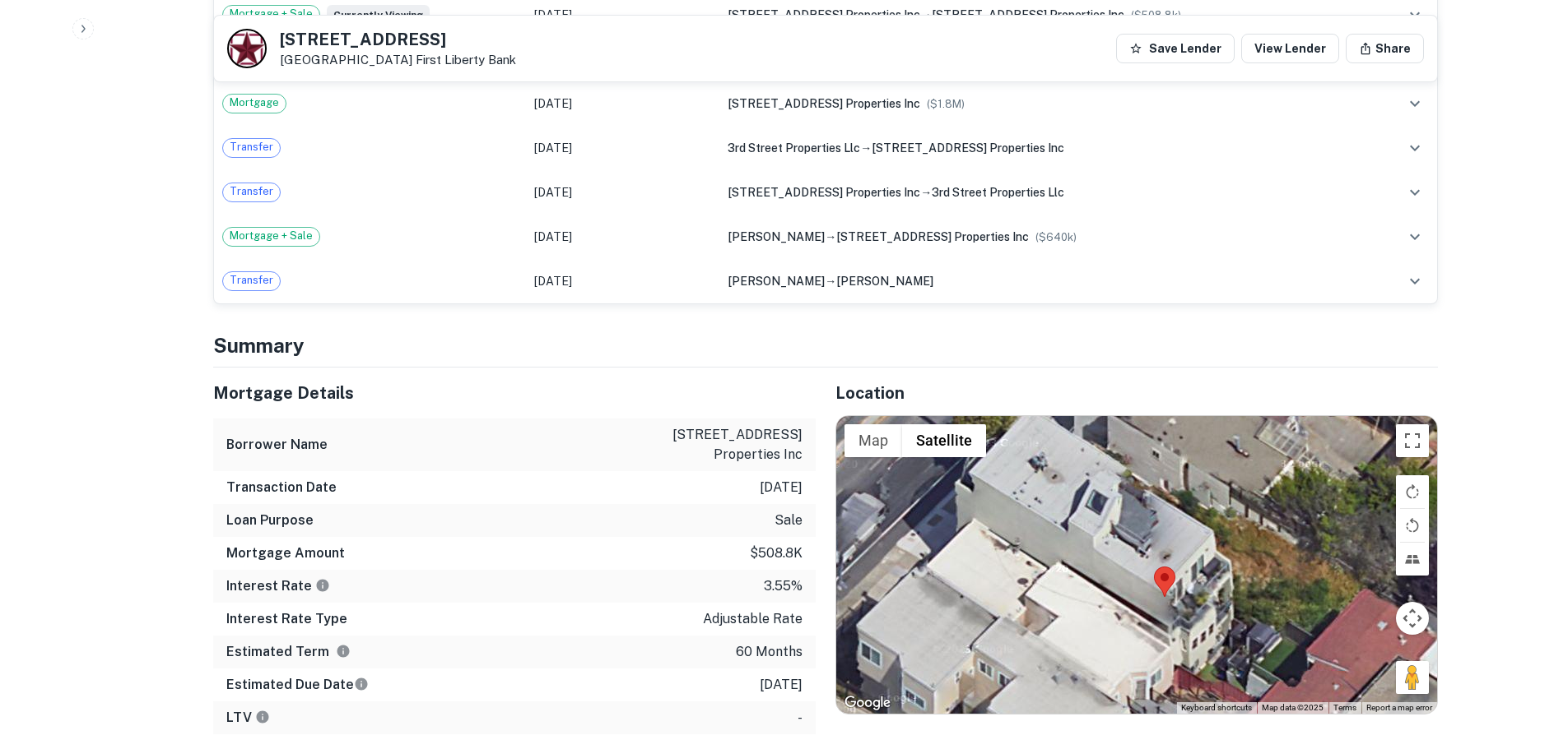
drag, startPoint x: 1222, startPoint y: 487, endPoint x: 1207, endPoint y: 531, distance: 46.5
click at [1207, 531] on div at bounding box center [1136, 565] width 601 height 298
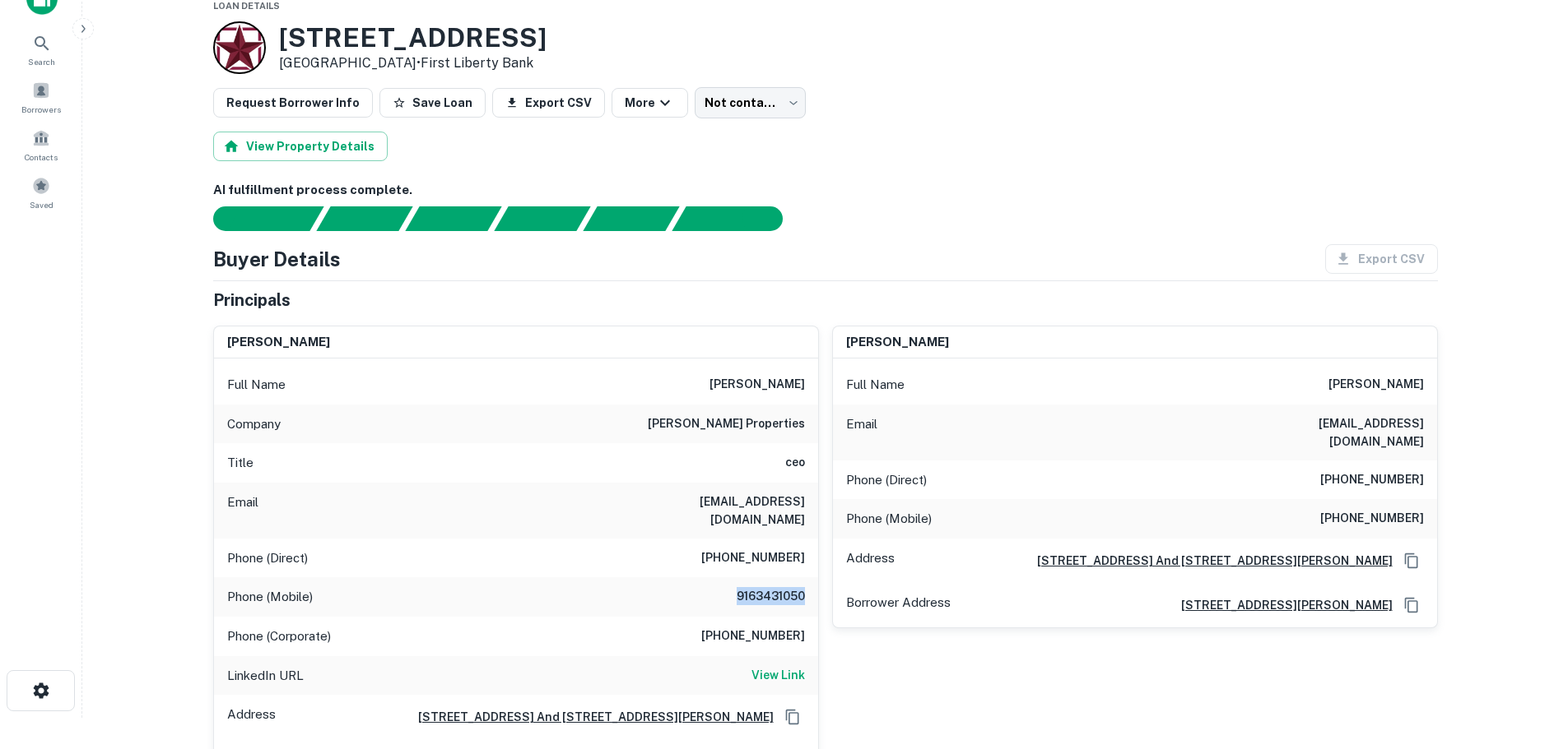
scroll to position [0, 0]
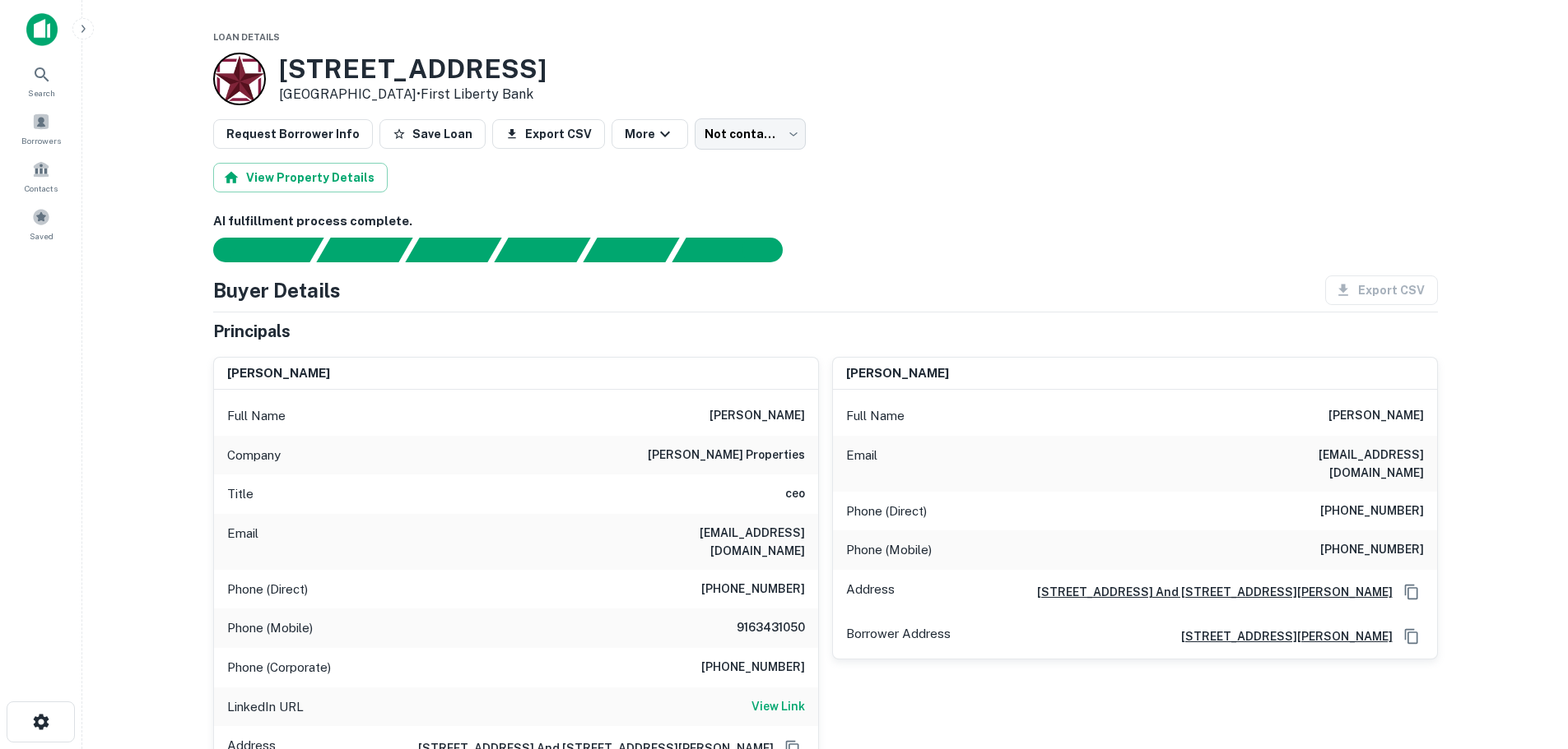
click at [829, 344] on div "alycia kennedy kennedy Full Name alycia kennedy kennedy Email alyciakennedy@gma…" at bounding box center [1128, 579] width 619 height 472
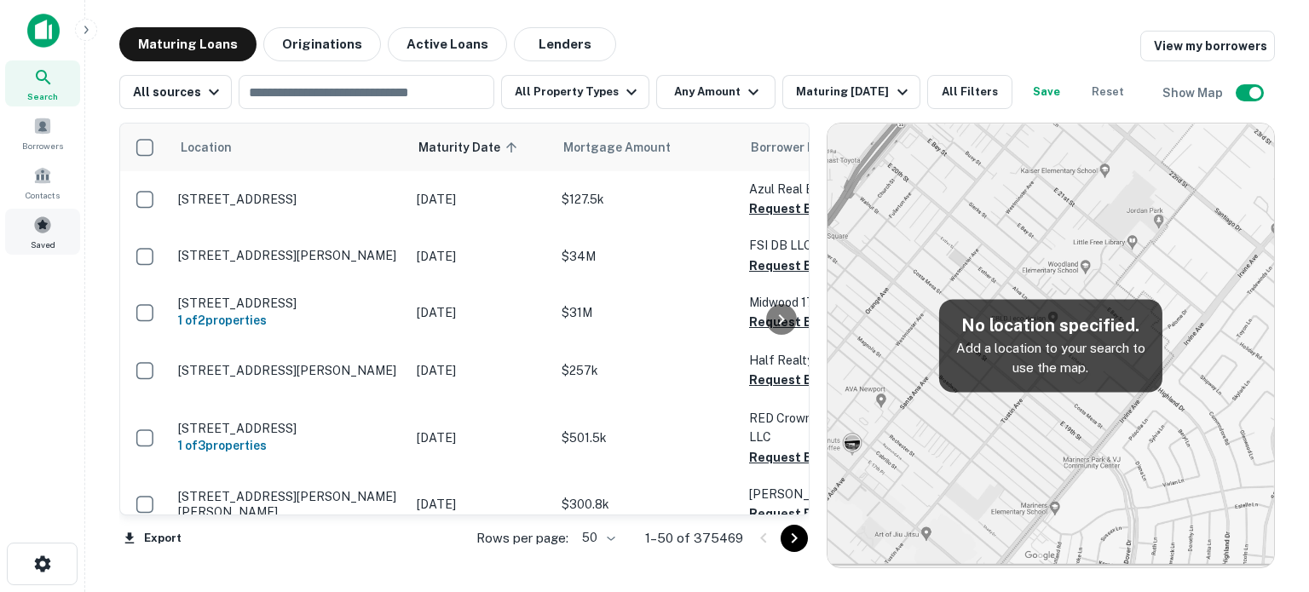
click at [48, 243] on span "Saved" at bounding box center [43, 245] width 25 height 14
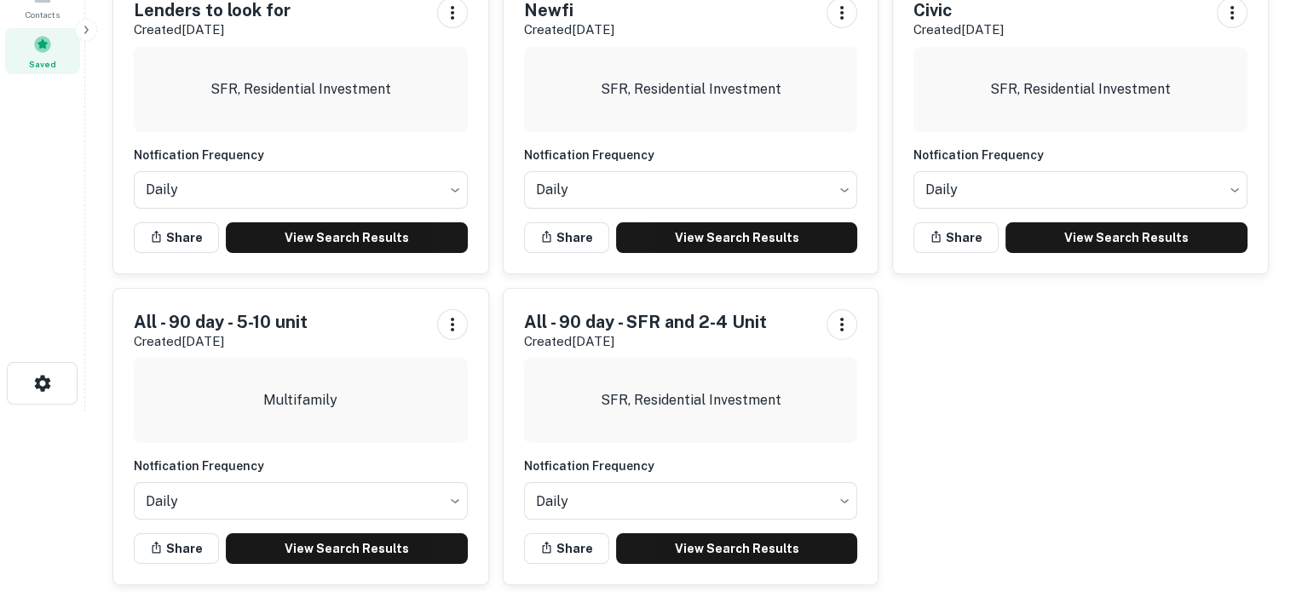
scroll to position [200, 0]
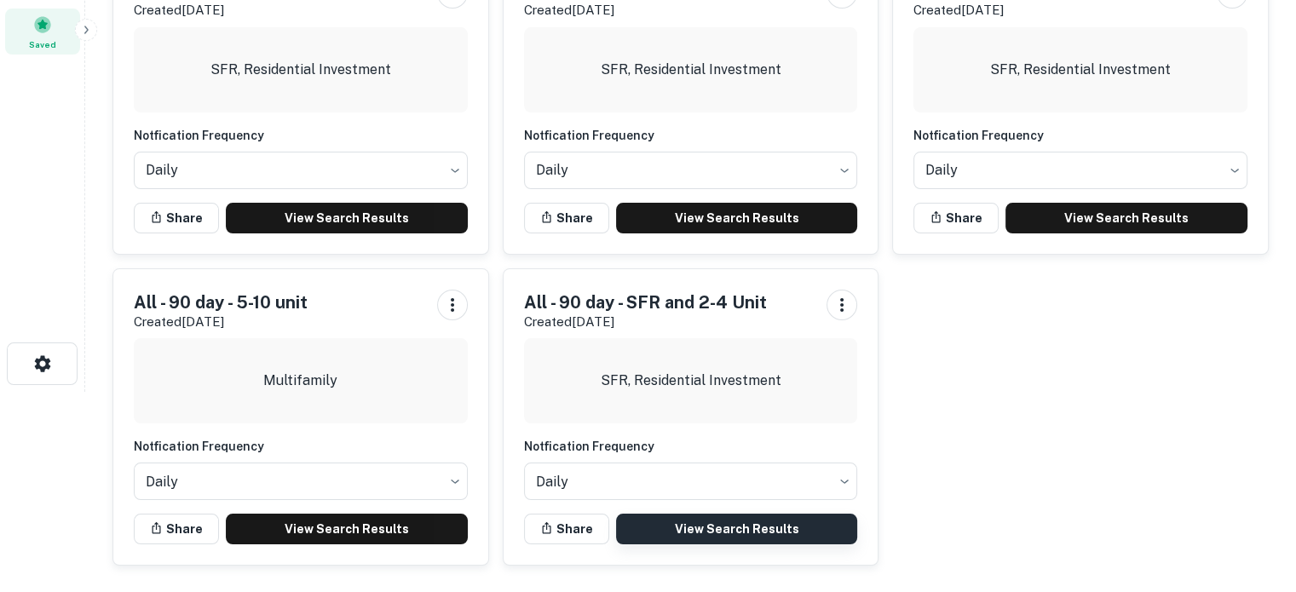
click at [798, 528] on link "View Search Results" at bounding box center [737, 529] width 242 height 31
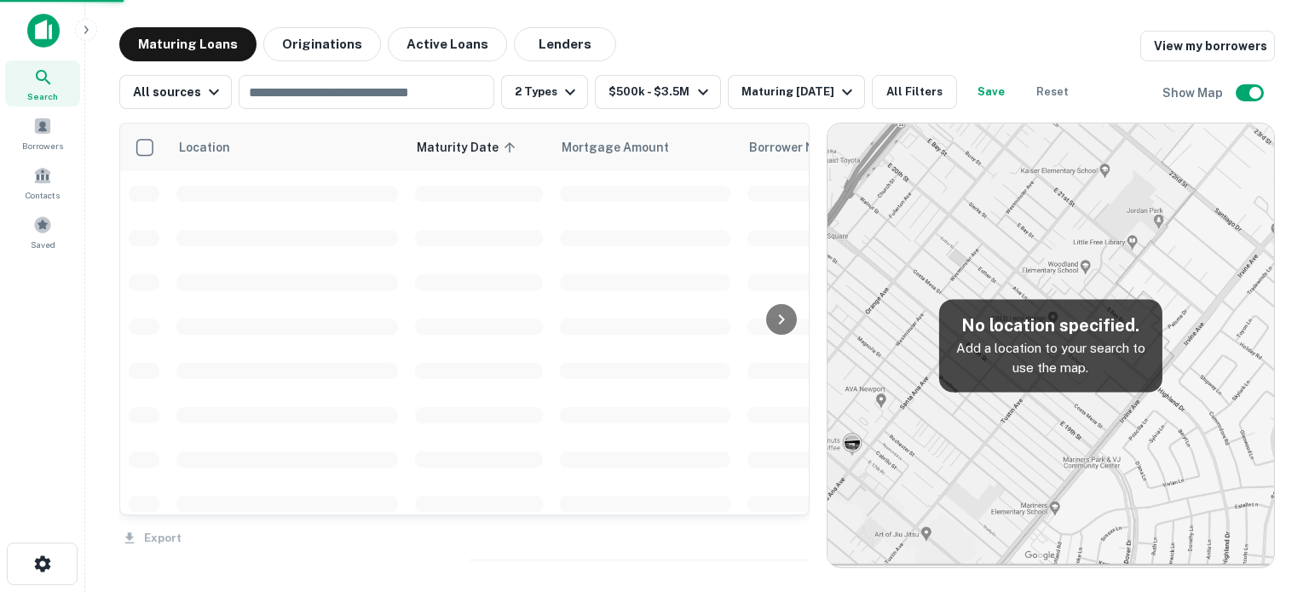
drag, startPoint x: 892, startPoint y: 381, endPoint x: 1017, endPoint y: 379, distance: 124.4
click at [1017, 379] on div "Location Maturity Date sorted ascending Mortgage Amount Borrower Name Lender Pu…" at bounding box center [697, 338] width 1156 height 459
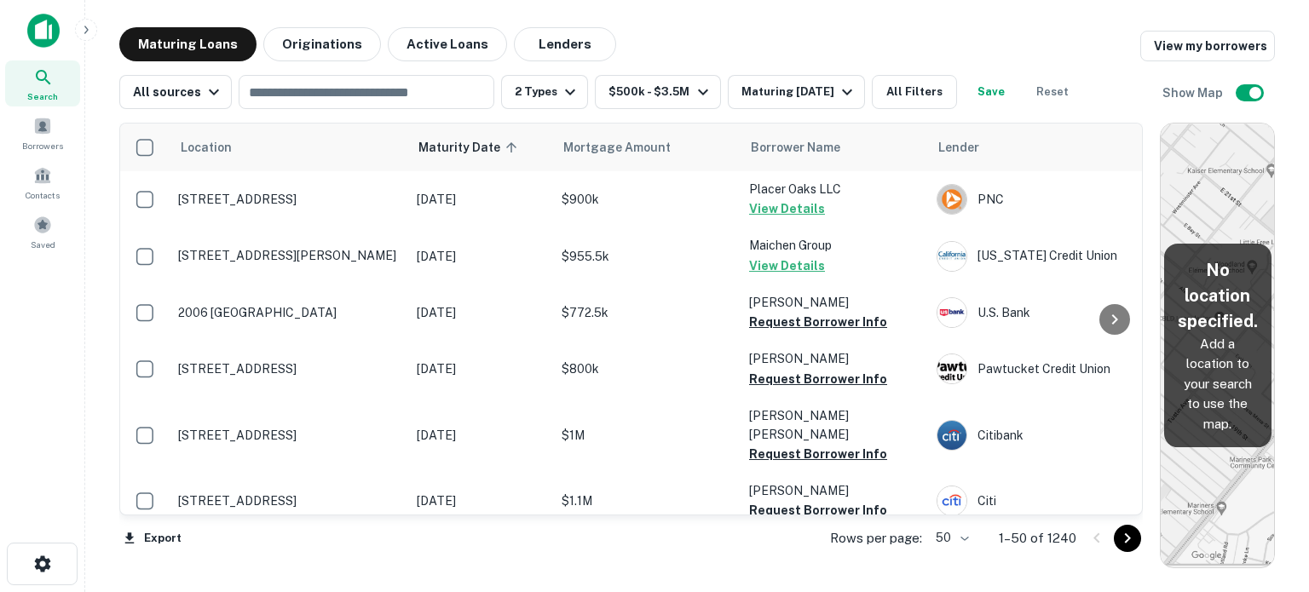
drag, startPoint x: 1016, startPoint y: 357, endPoint x: 1310, endPoint y: 334, distance: 294.9
click at [1308, 334] on html "Search Borrowers Contacts Saved Maturing Loans Originations Active Loans Lender…" at bounding box center [654, 296] width 1309 height 592
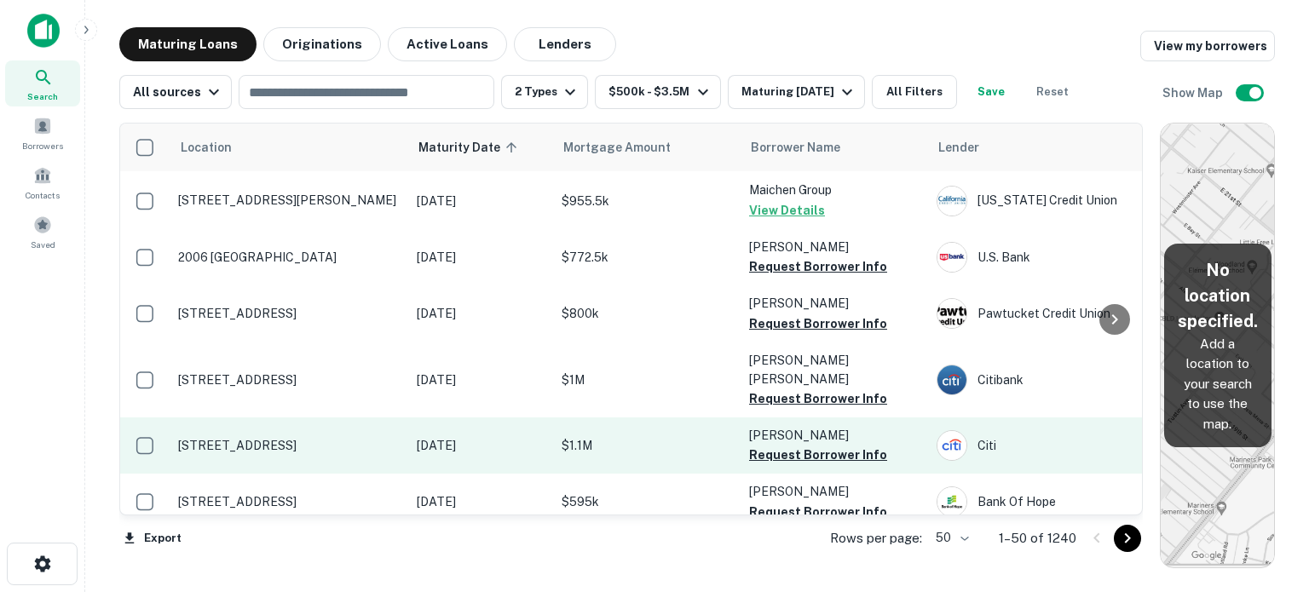
scroll to position [85, 0]
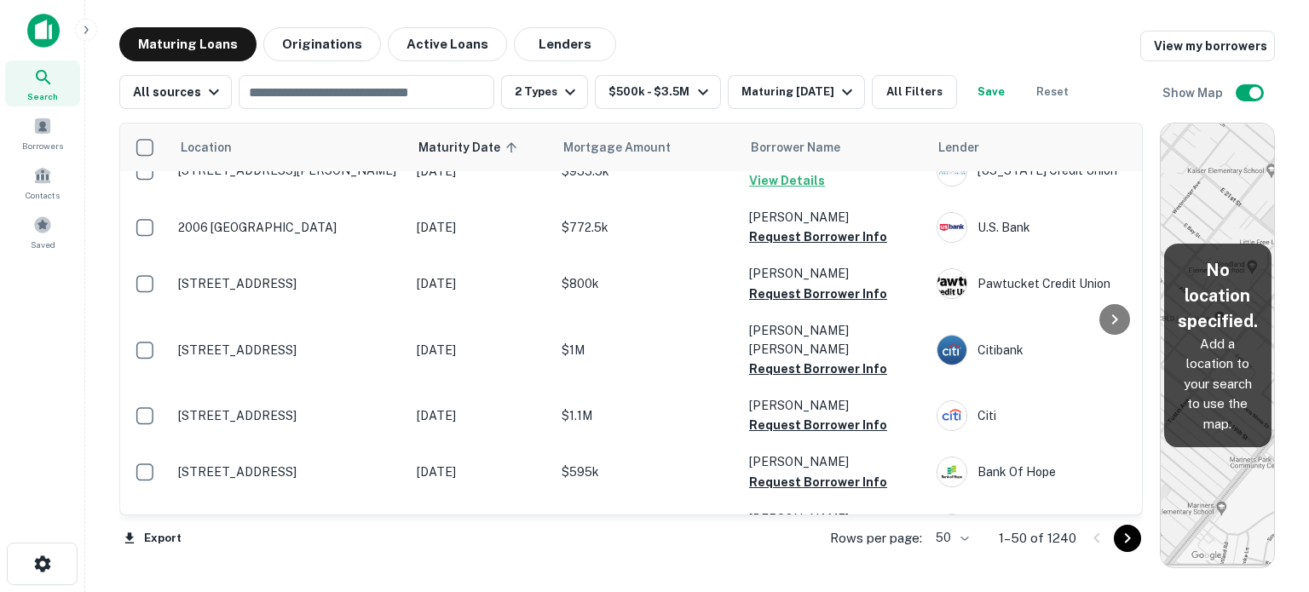
click at [1125, 534] on icon "Go to next page" at bounding box center [1127, 538] width 20 height 20
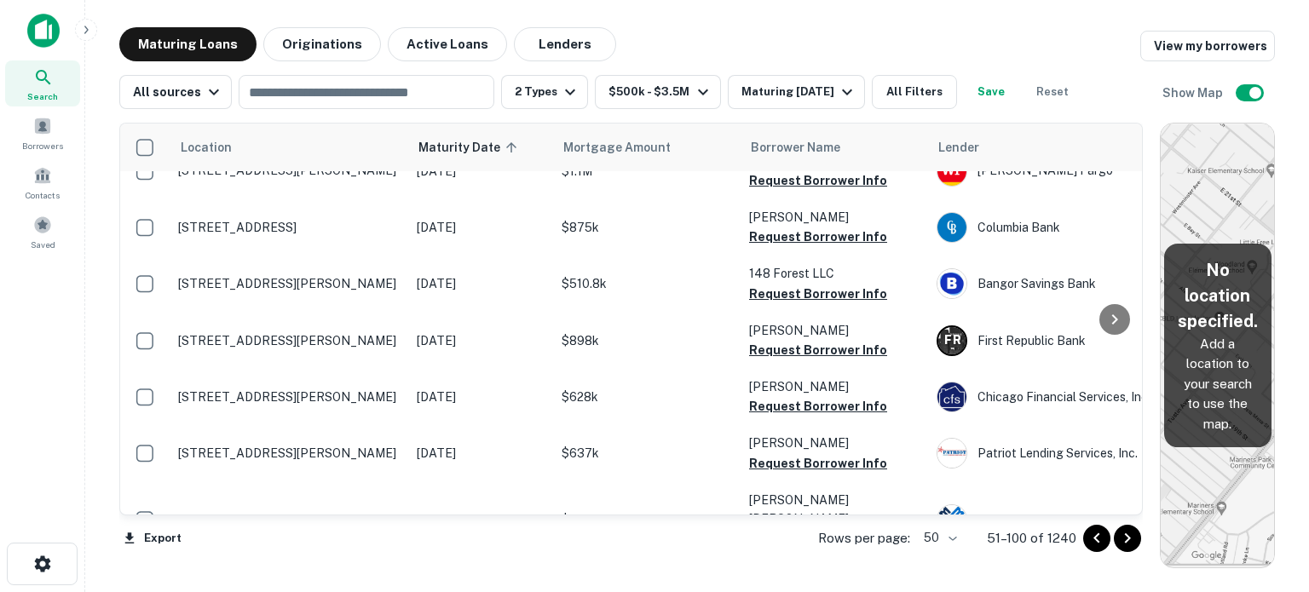
click at [1125, 534] on icon "Go to next page" at bounding box center [1127, 538] width 20 height 20
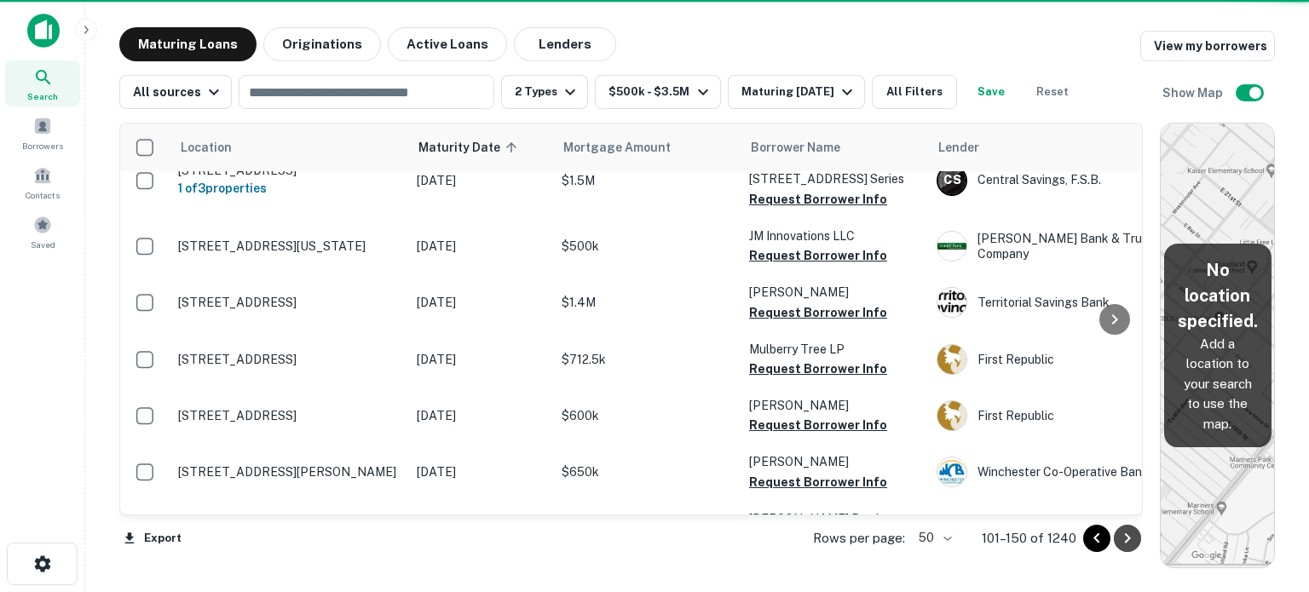
click at [1125, 534] on icon "Go to next page" at bounding box center [1127, 538] width 20 height 20
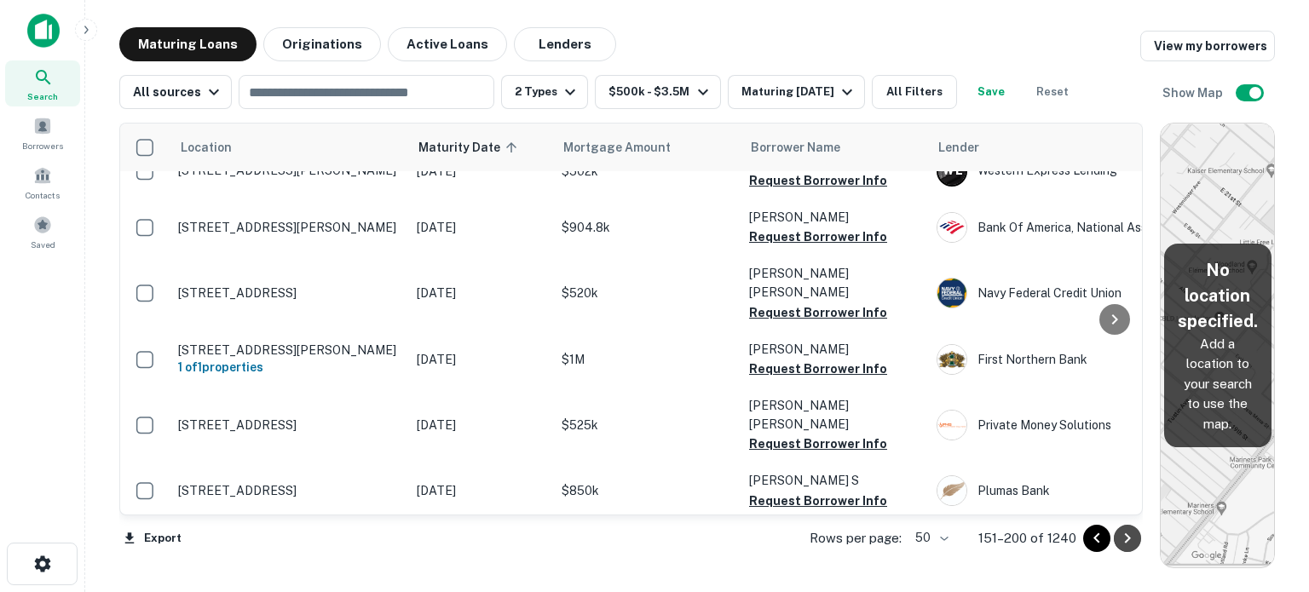
click at [1125, 534] on icon "Go to next page" at bounding box center [1127, 538] width 20 height 20
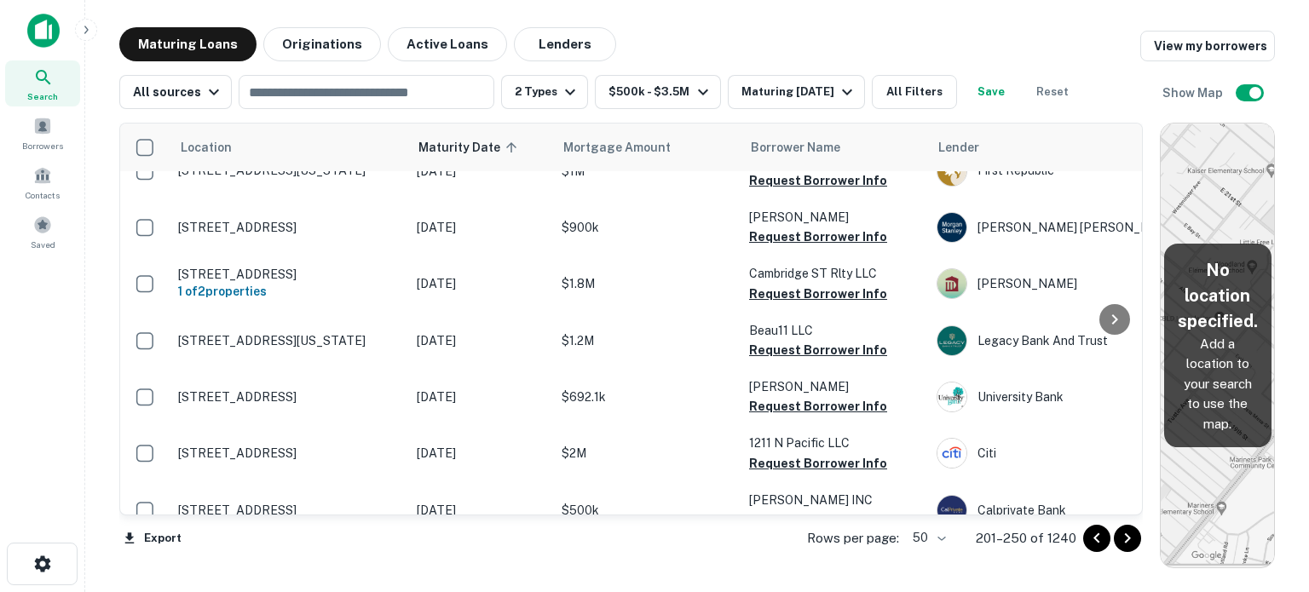
click at [1125, 534] on icon "Go to next page" at bounding box center [1127, 538] width 20 height 20
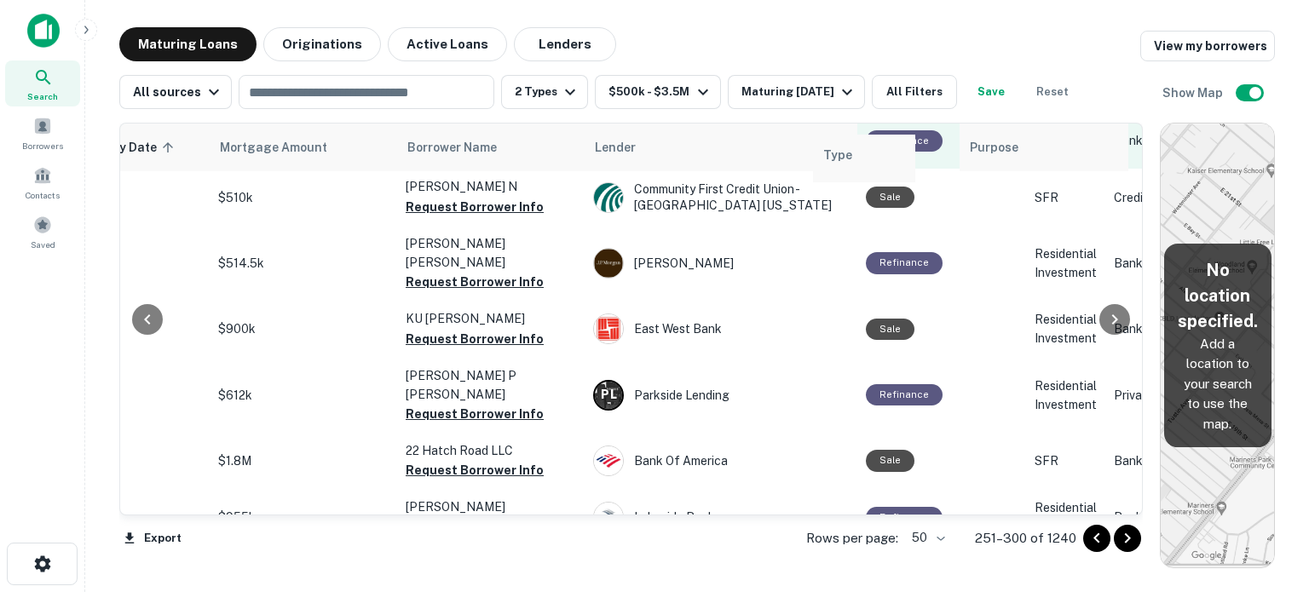
scroll to position [511, 344]
drag, startPoint x: 1050, startPoint y: 149, endPoint x: 825, endPoint y: 161, distance: 225.3
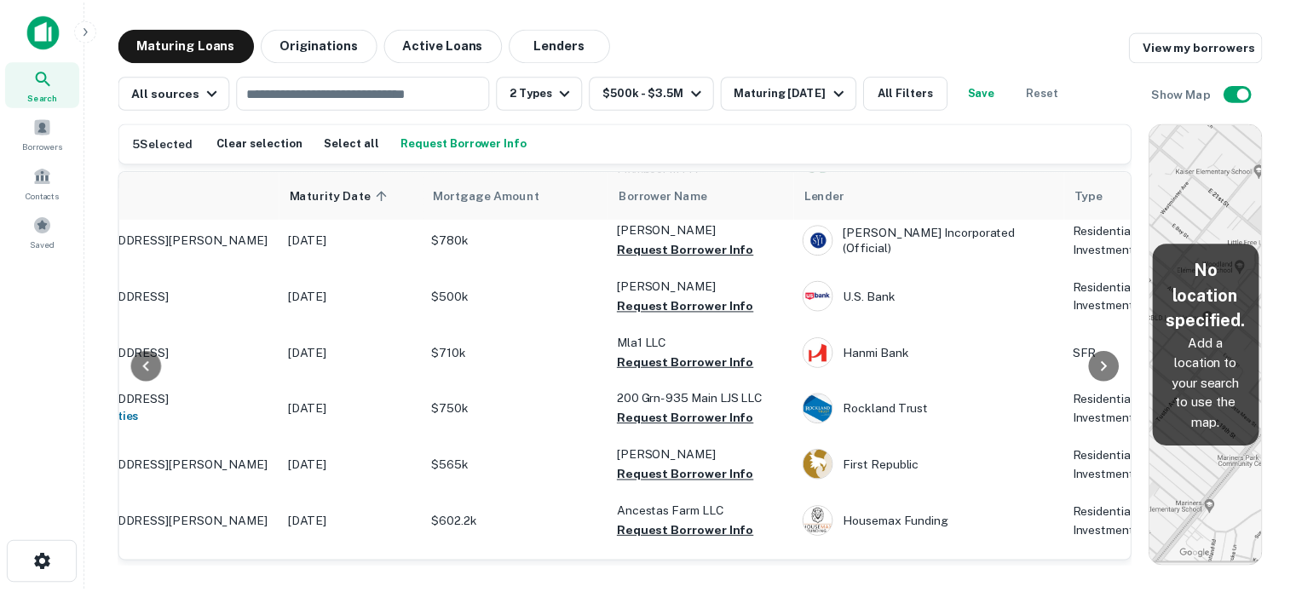
scroll to position [1534, 118]
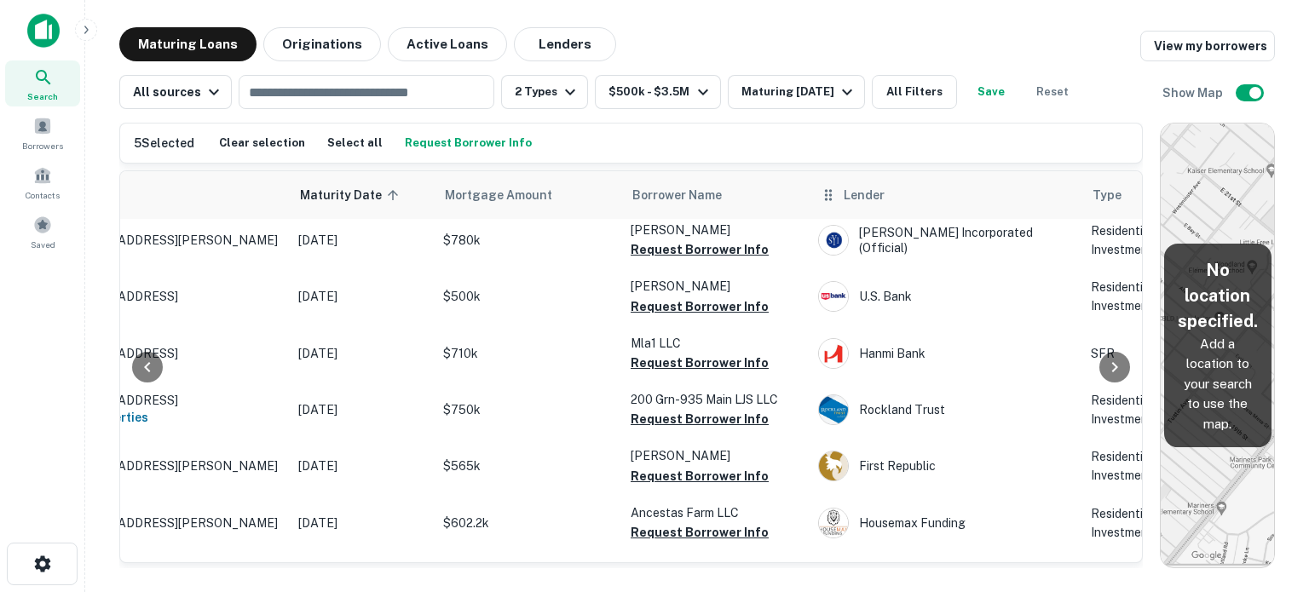
drag, startPoint x: 1110, startPoint y: 200, endPoint x: 995, endPoint y: 207, distance: 114.4
click at [995, 207] on div "Location Maturity Date sorted ascending Mortgage Amount Borrower Name Lender Ty…" at bounding box center [631, 366] width 1024 height 393
click at [1002, 203] on div "Lender" at bounding box center [946, 195] width 252 height 20
drag, startPoint x: 1098, startPoint y: 196, endPoint x: 1031, endPoint y: 200, distance: 66.6
click at [1031, 200] on div "Location Maturity Date sorted ascending Mortgage Amount Borrower Name Lender Ty…" at bounding box center [631, 366] width 1024 height 393
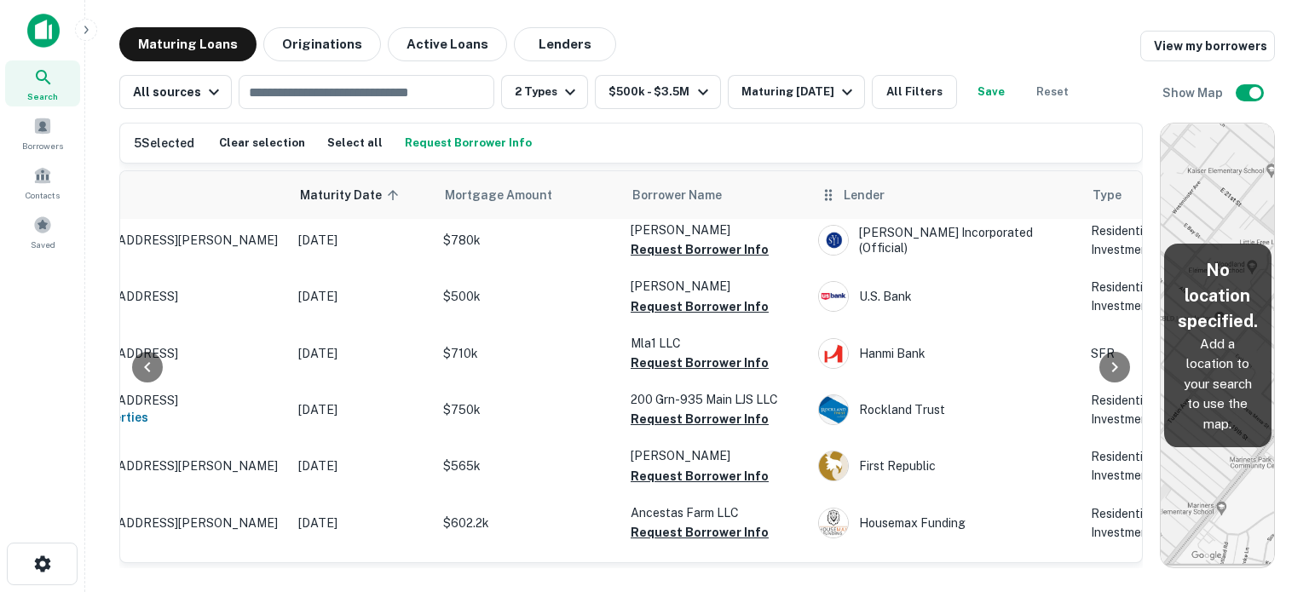
click at [1030, 200] on div "Lender" at bounding box center [946, 195] width 252 height 20
click at [1030, 207] on th "Lender" at bounding box center [946, 195] width 273 height 48
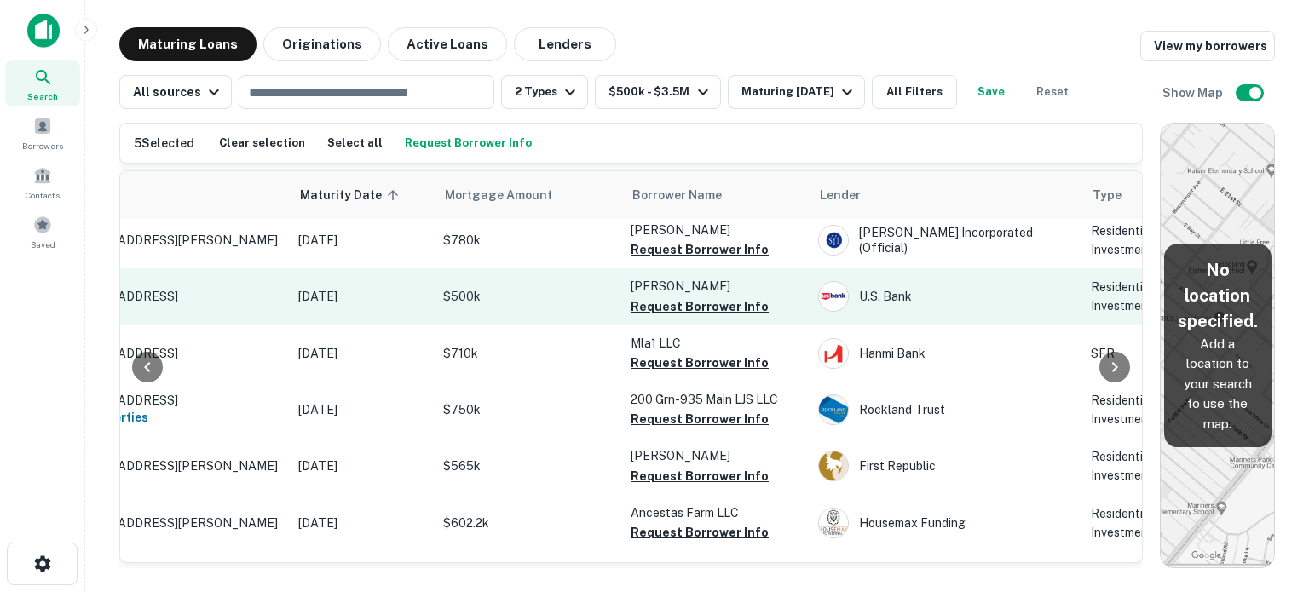
click at [1048, 281] on div "U.s. Bank" at bounding box center [946, 296] width 256 height 31
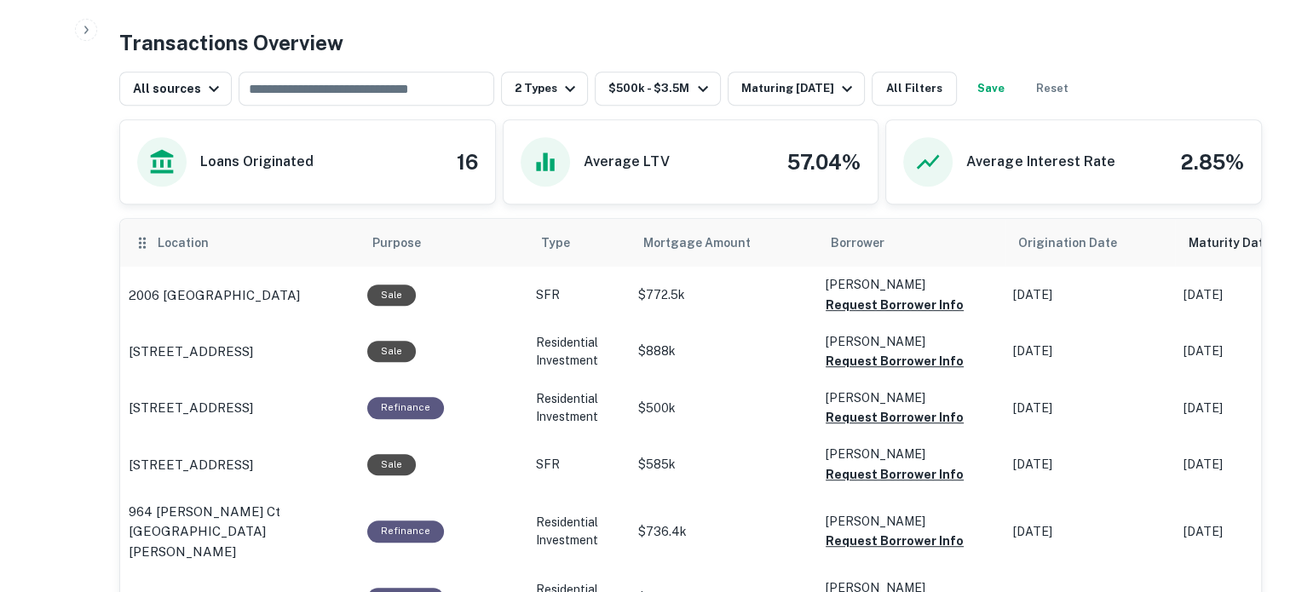
scroll to position [647, 0]
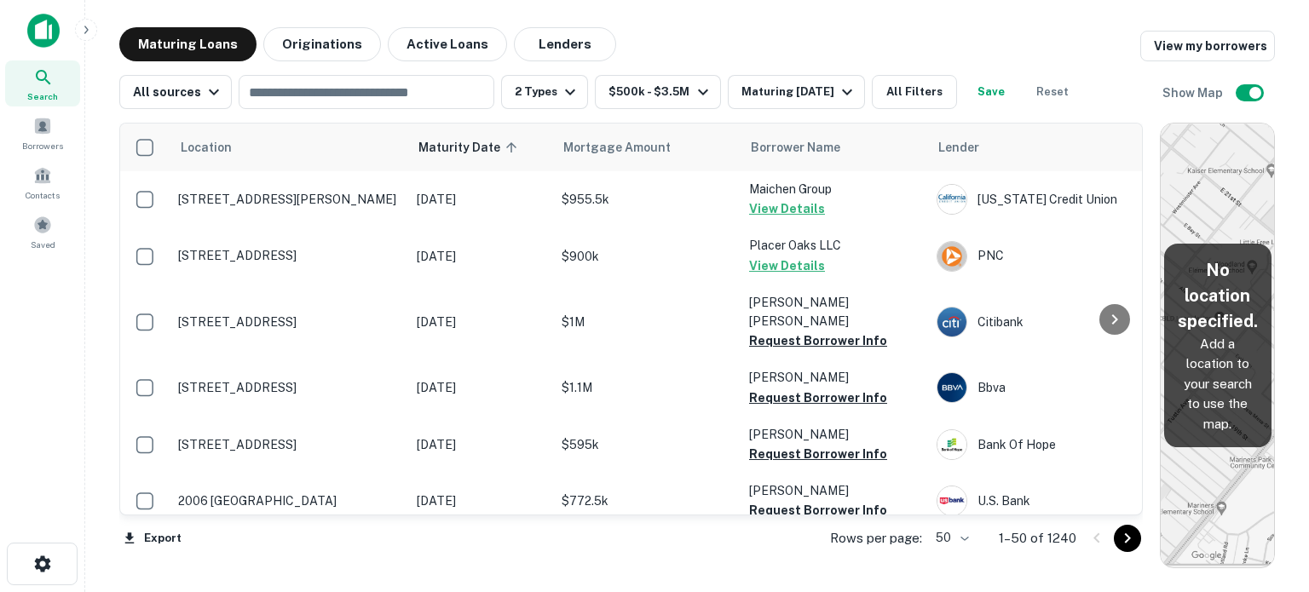
scroll to position [1534, 0]
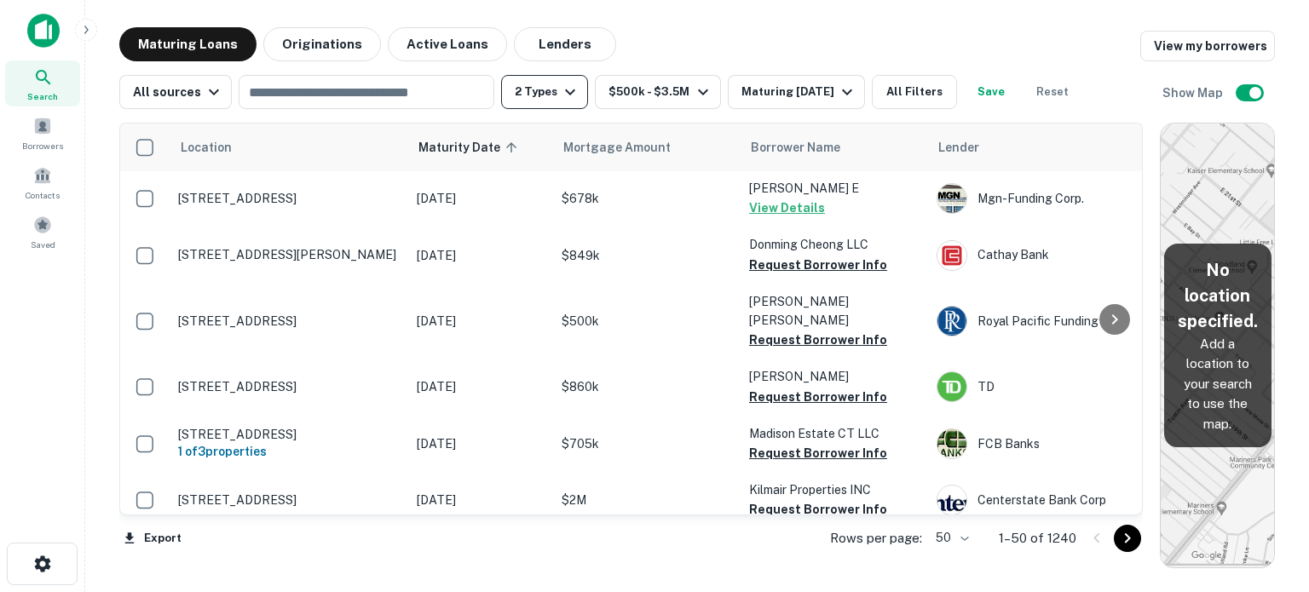
click at [569, 91] on icon "button" at bounding box center [570, 92] width 20 height 20
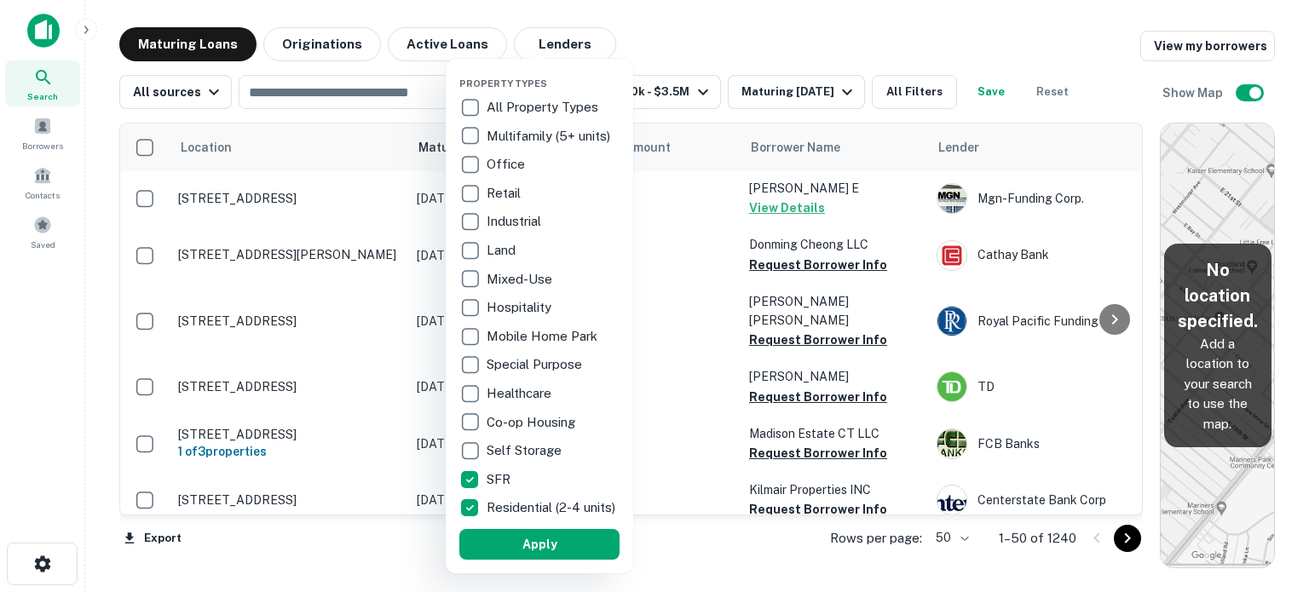
click at [647, 43] on div at bounding box center [654, 296] width 1309 height 592
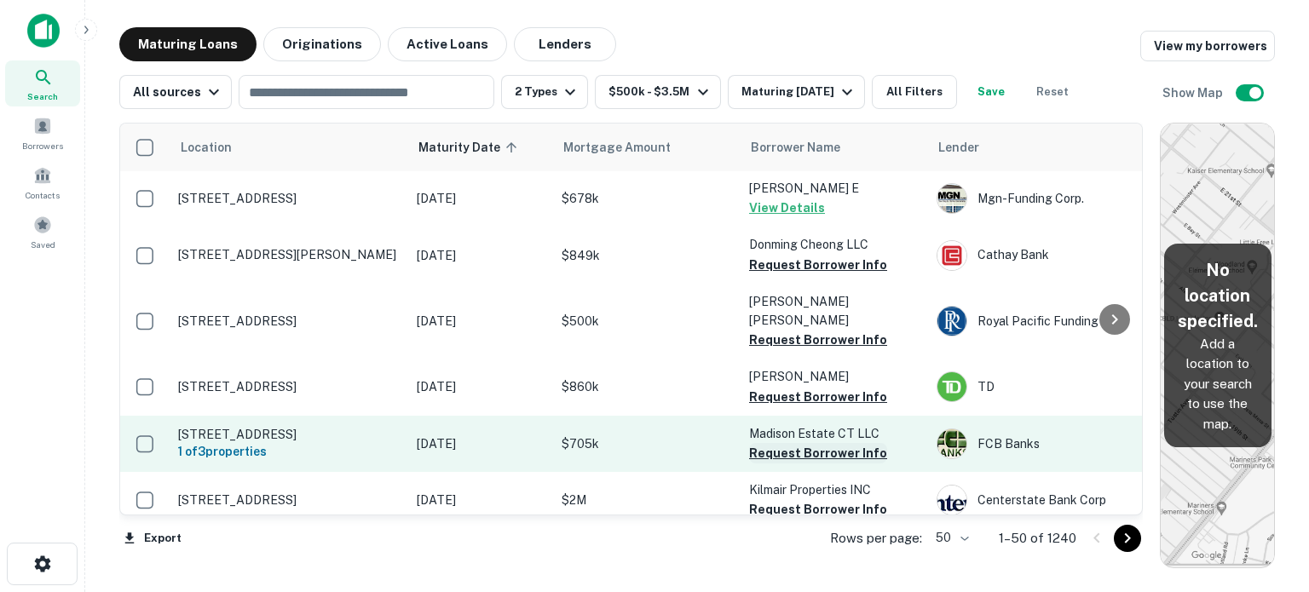
scroll to position [1619, 0]
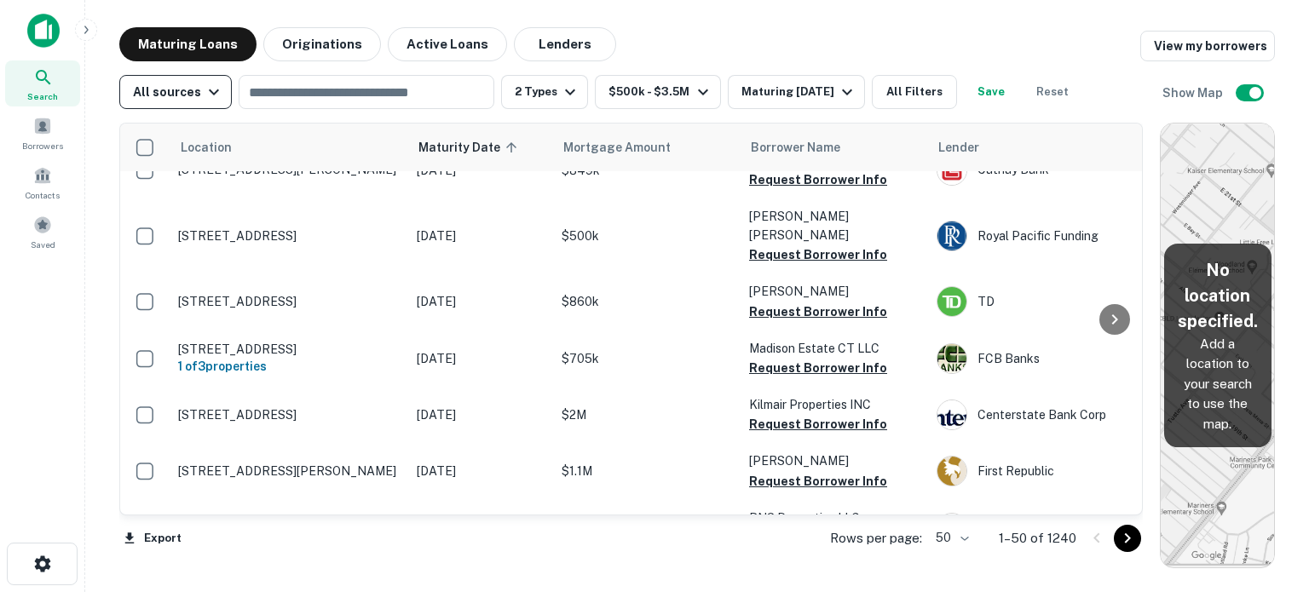
click at [204, 97] on icon "button" at bounding box center [214, 92] width 20 height 20
click at [199, 97] on div at bounding box center [654, 296] width 1309 height 592
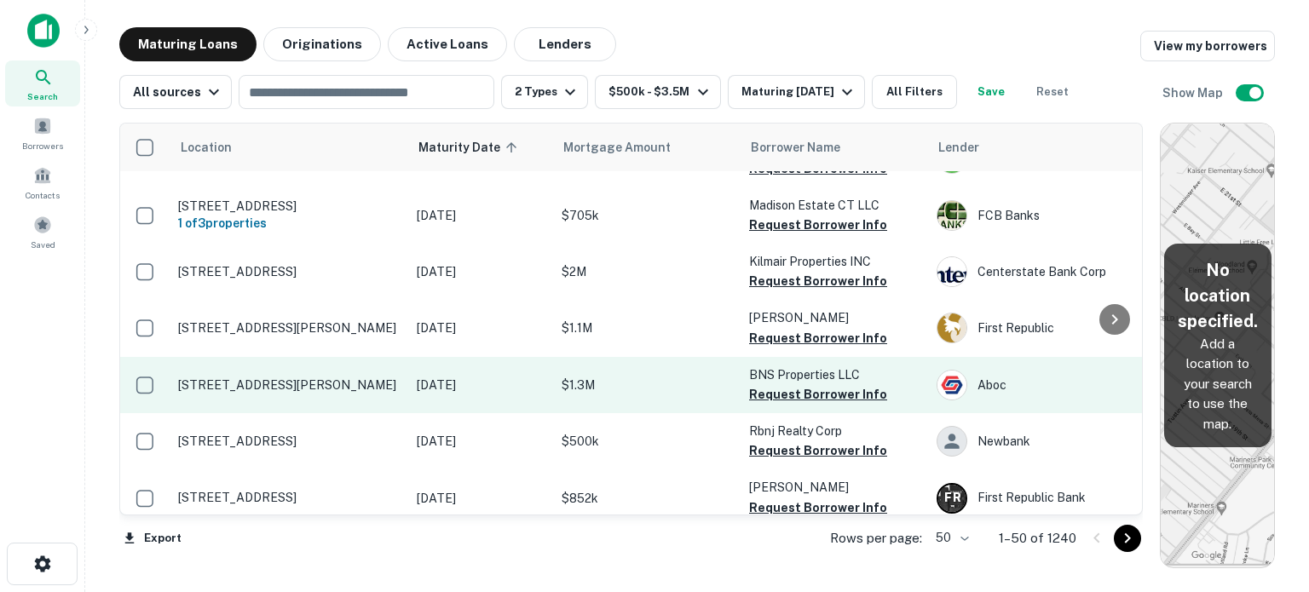
scroll to position [1790, 0]
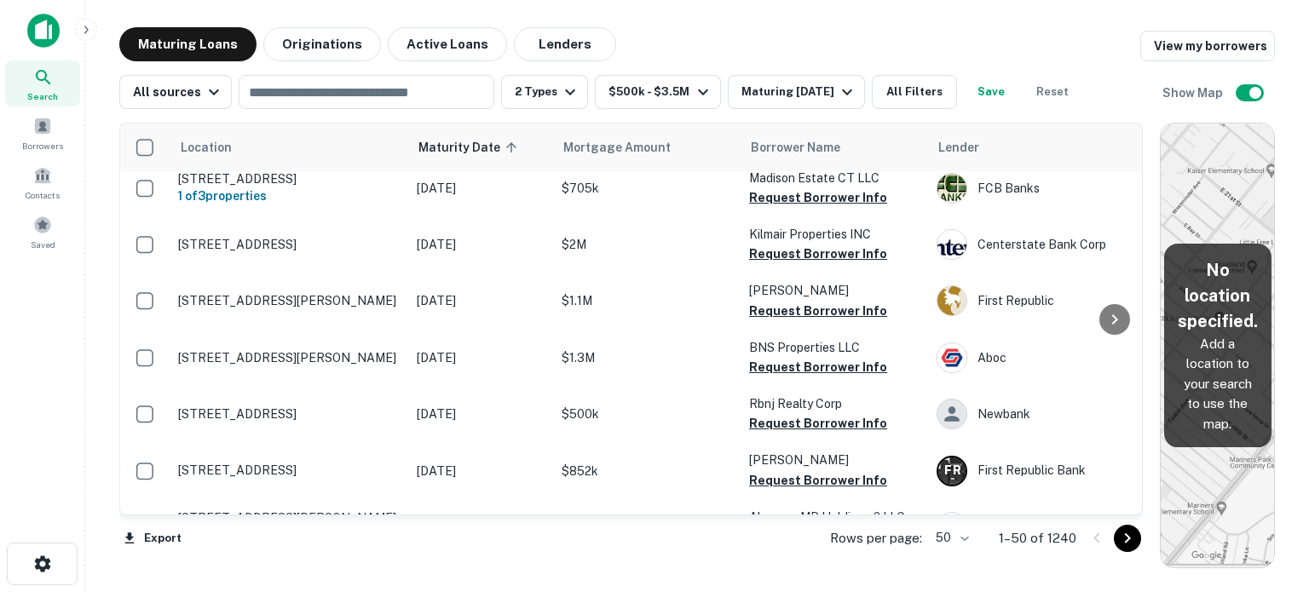
click at [1126, 539] on icon "Go to next page" at bounding box center [1127, 538] width 20 height 20
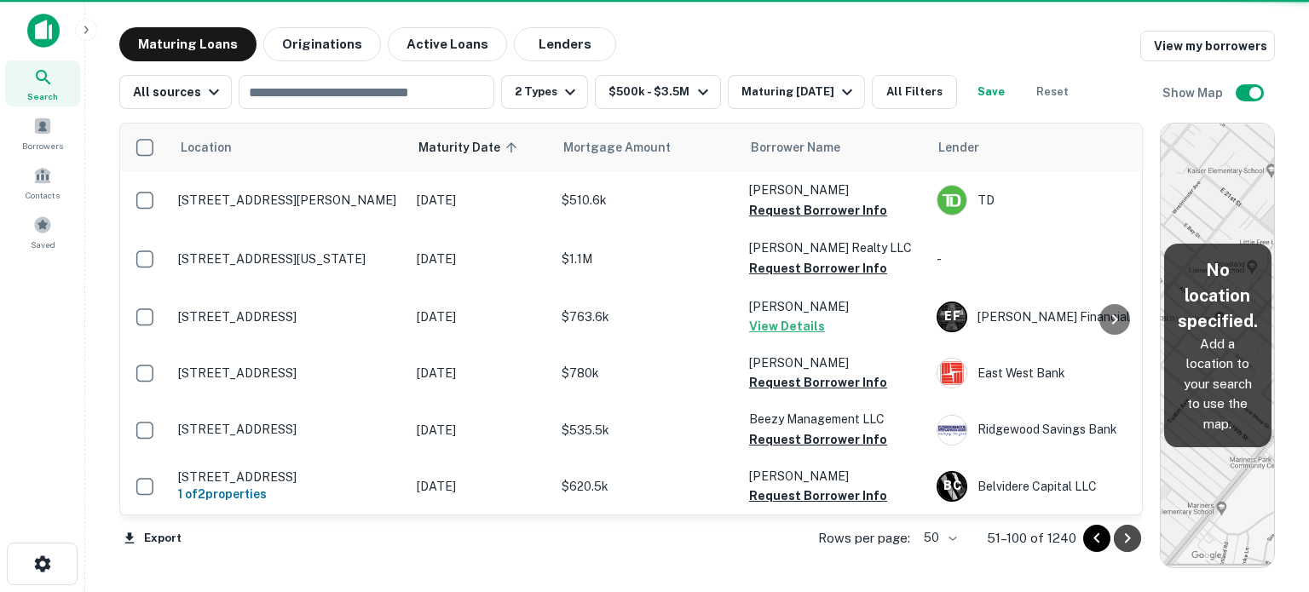
click at [1126, 539] on icon "Go to next page" at bounding box center [1127, 538] width 20 height 20
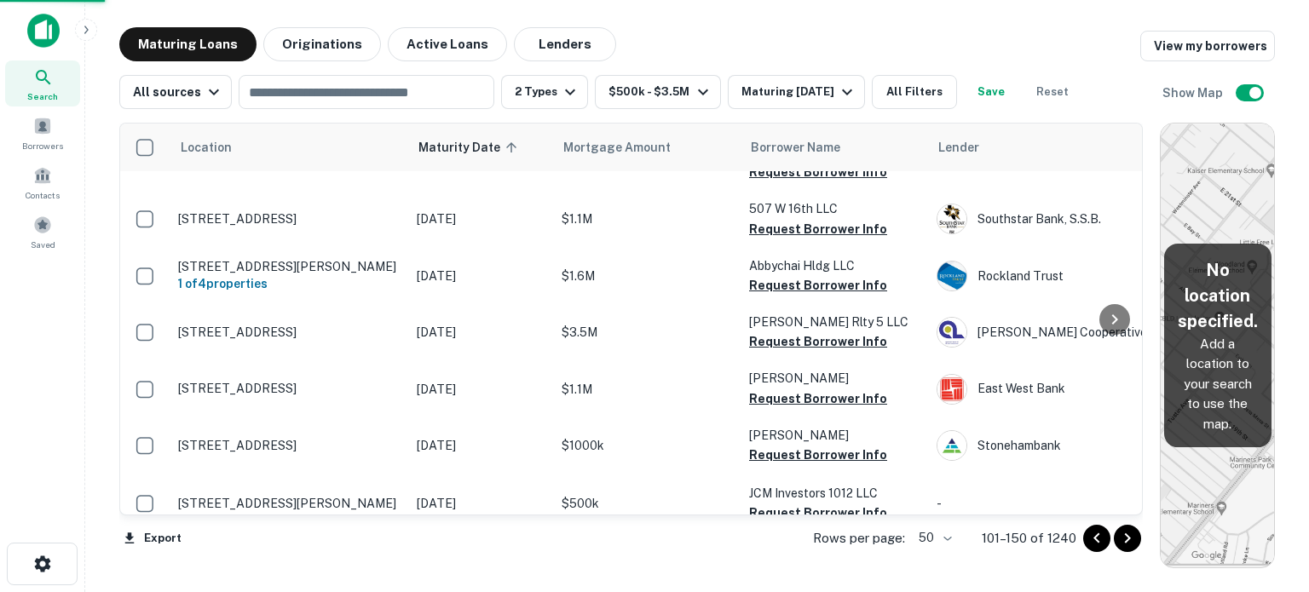
click at [1126, 539] on icon "Go to next page" at bounding box center [1127, 538] width 20 height 20
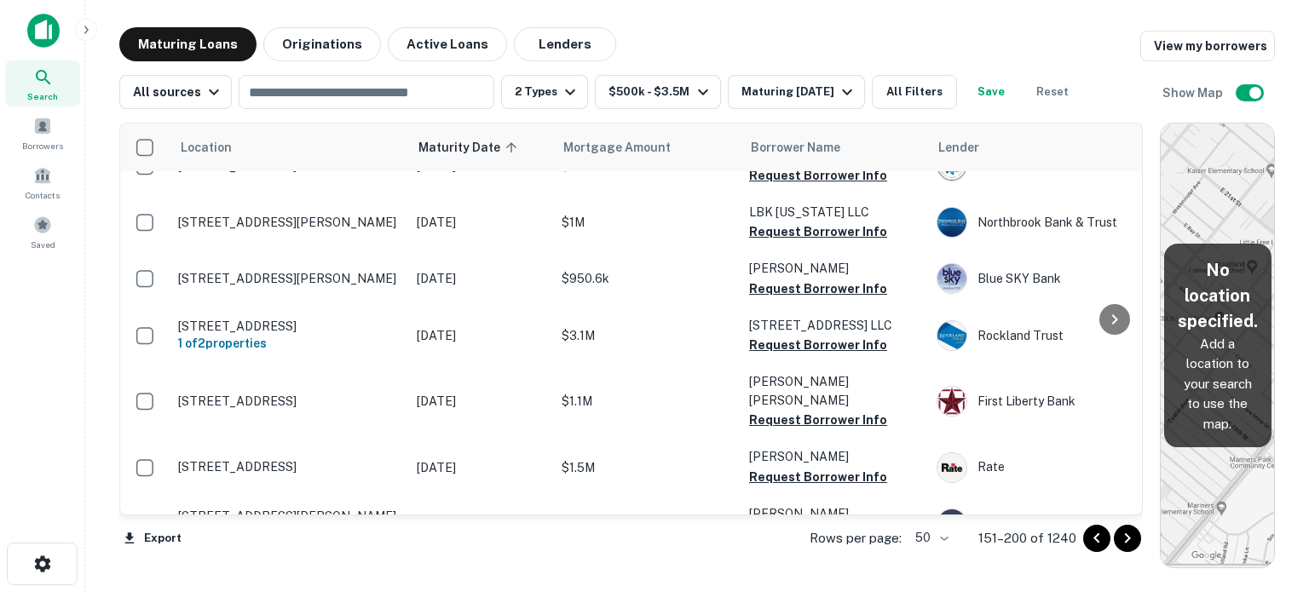
click at [1126, 539] on icon "Go to next page" at bounding box center [1127, 538] width 20 height 20
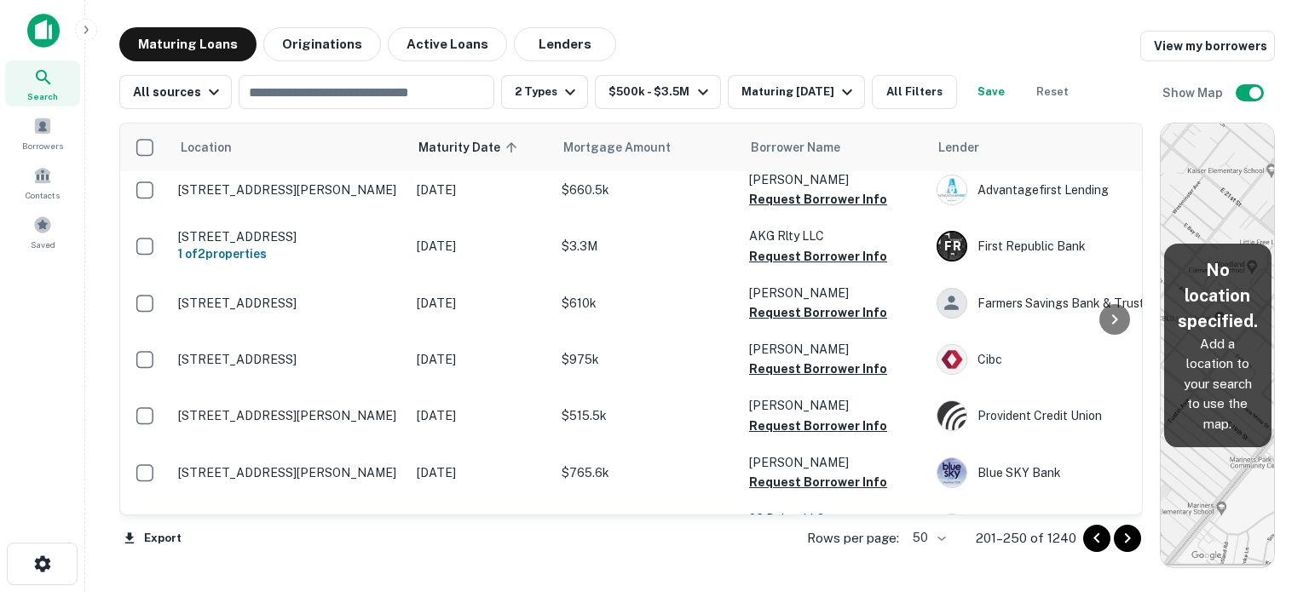
scroll to position [2558, 0]
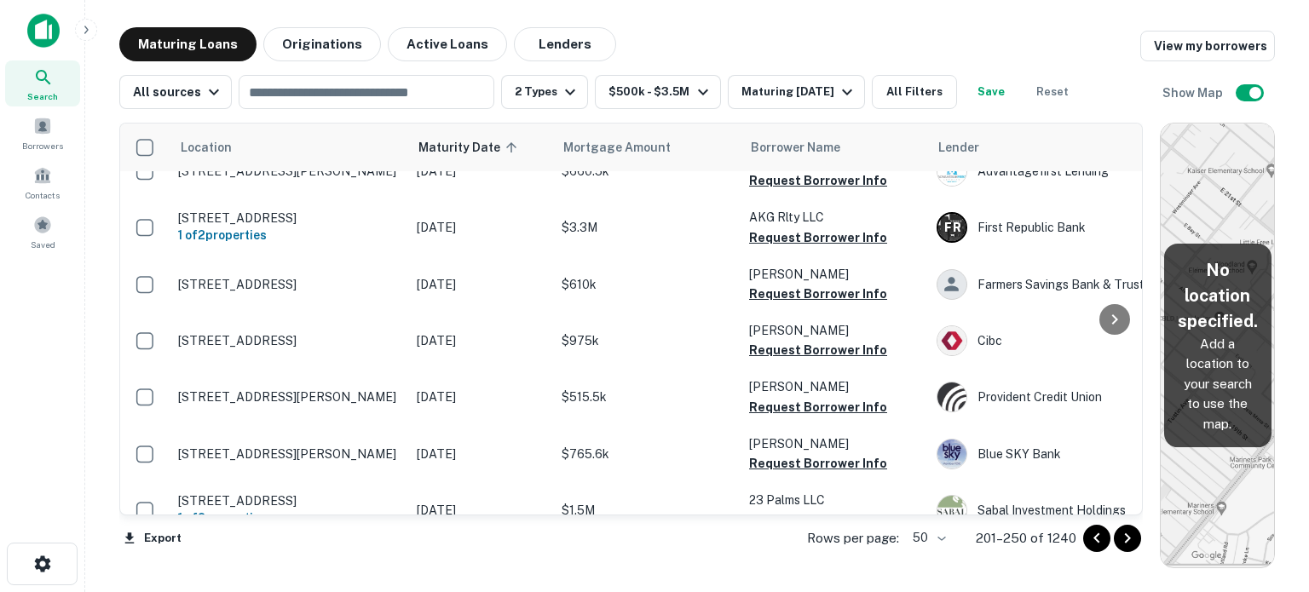
click at [1132, 539] on icon "Go to next page" at bounding box center [1127, 538] width 20 height 20
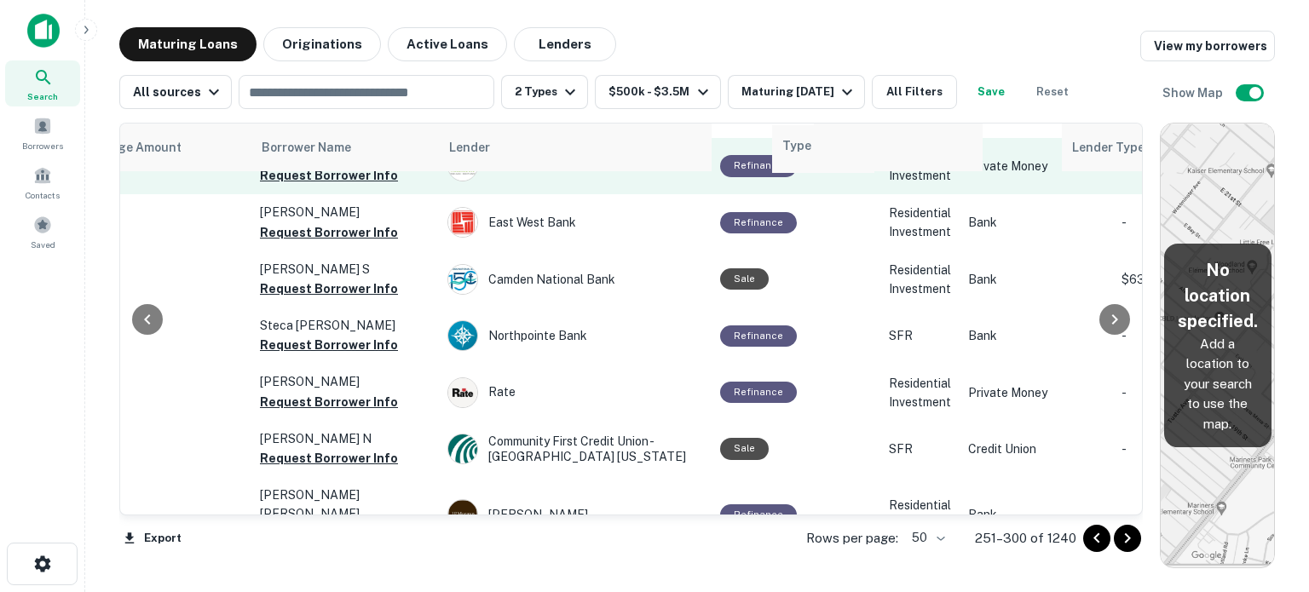
scroll to position [316, 490]
drag, startPoint x: 906, startPoint y: 150, endPoint x: 636, endPoint y: 145, distance: 270.2
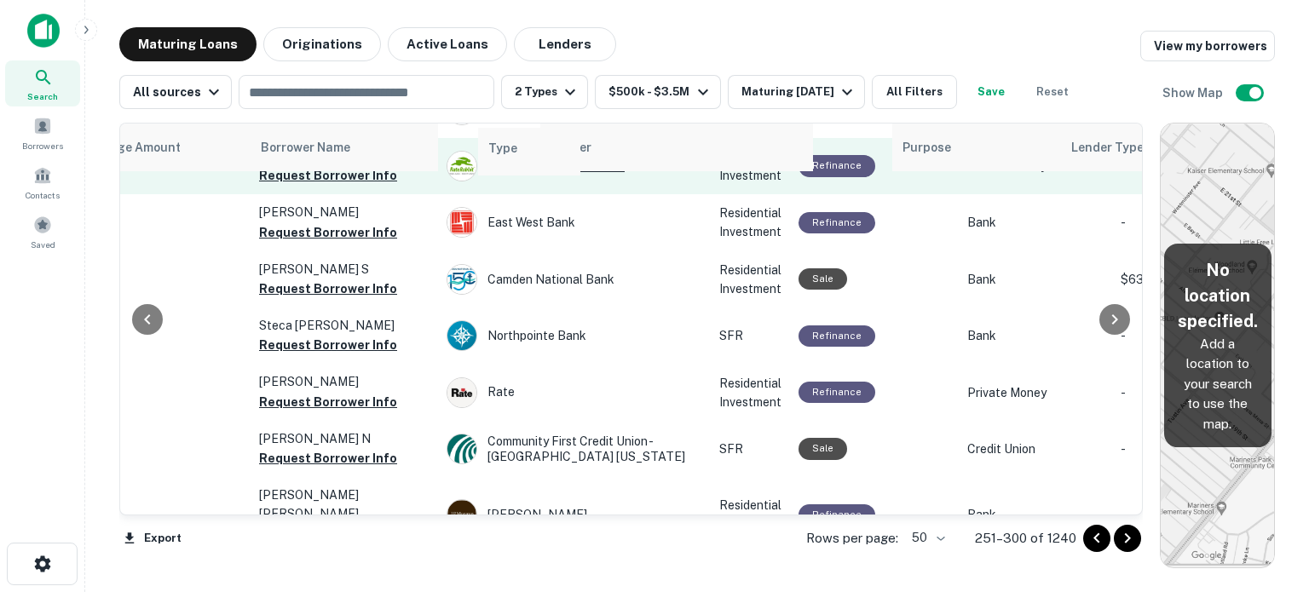
drag, startPoint x: 759, startPoint y: 147, endPoint x: 522, endPoint y: 151, distance: 237.8
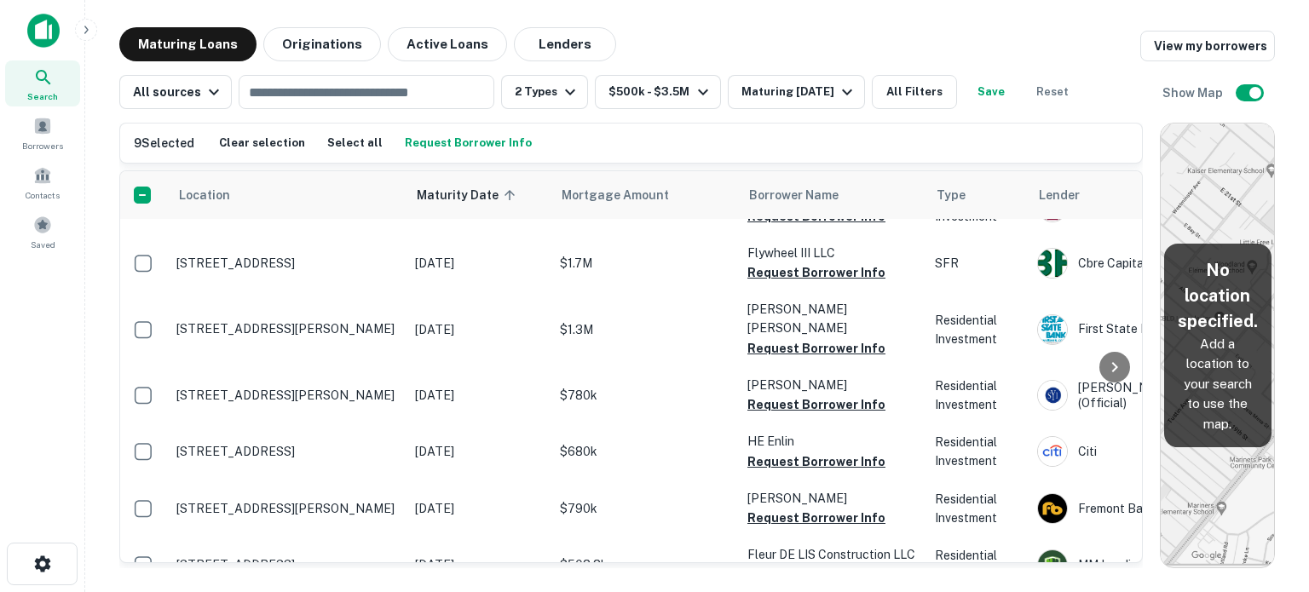
scroll to position [1850, 0]
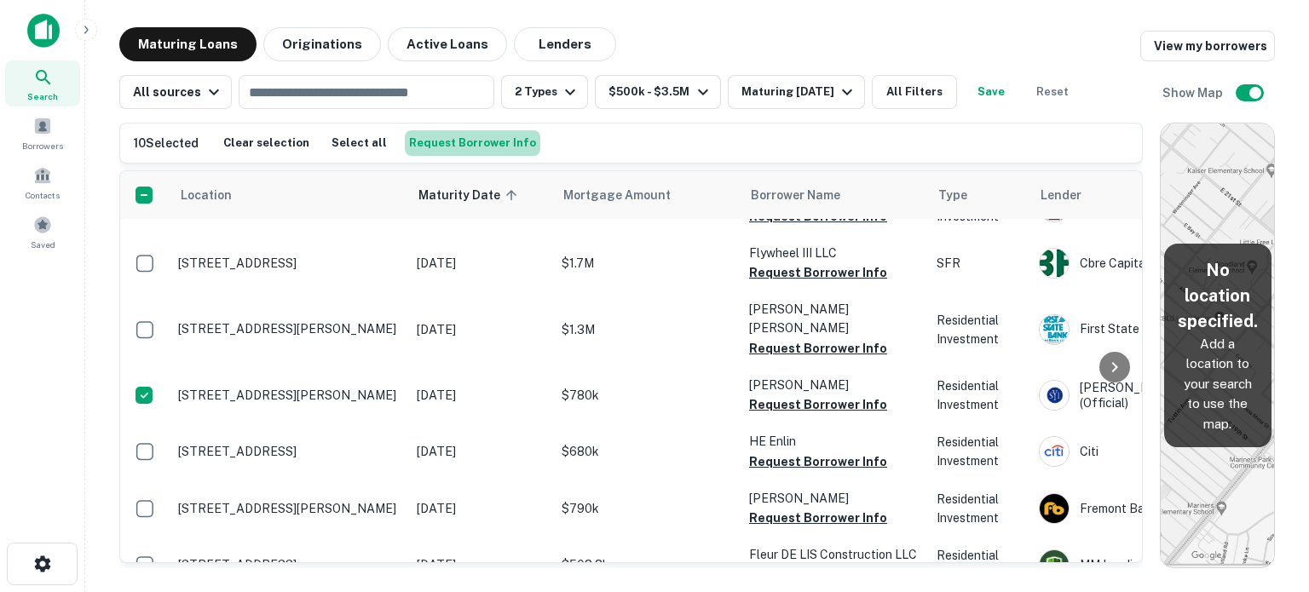
click at [484, 142] on button "Request Borrower Info" at bounding box center [473, 143] width 136 height 26
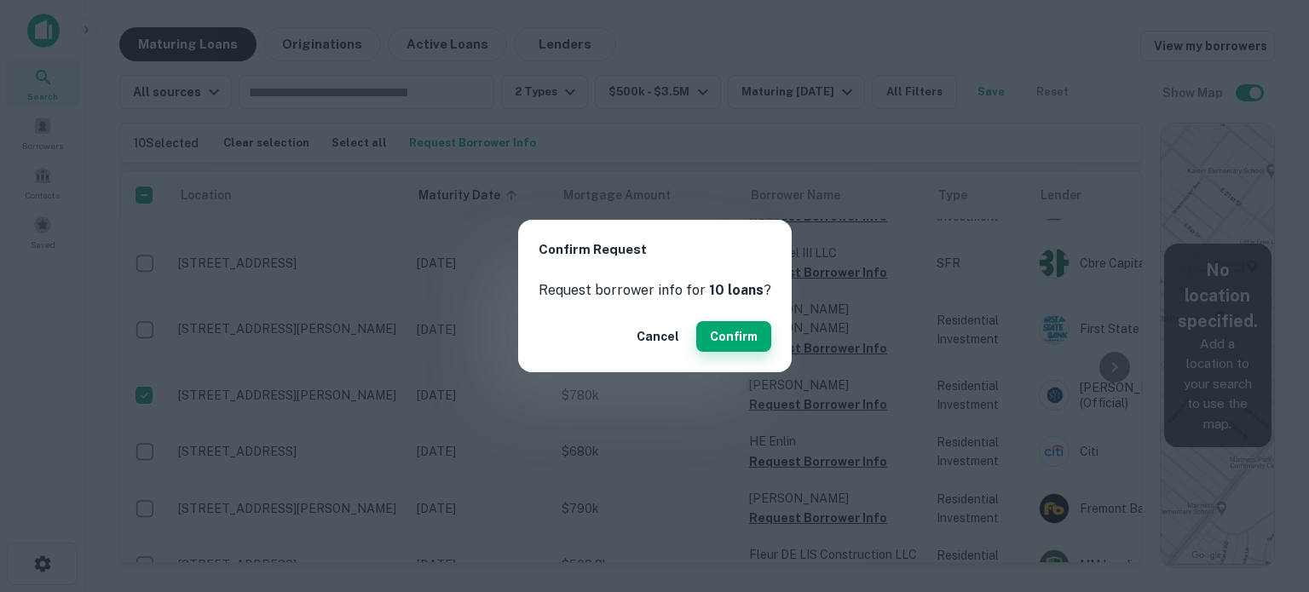
click at [718, 337] on button "Confirm" at bounding box center [733, 336] width 75 height 31
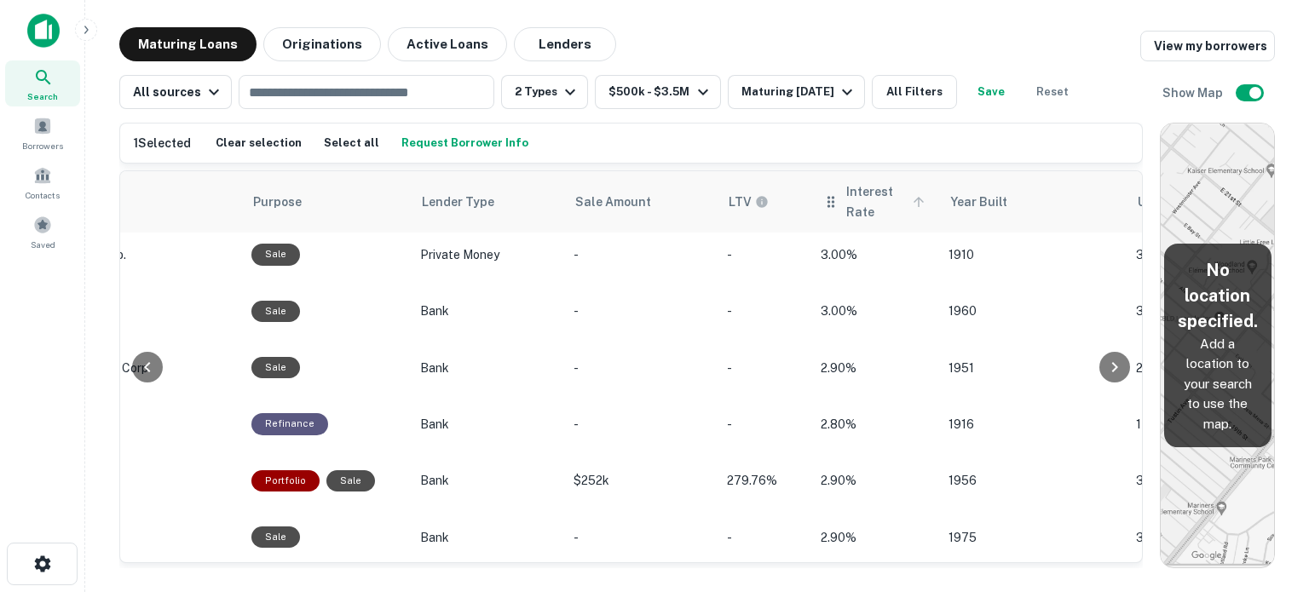
scroll to position [1685, 1086]
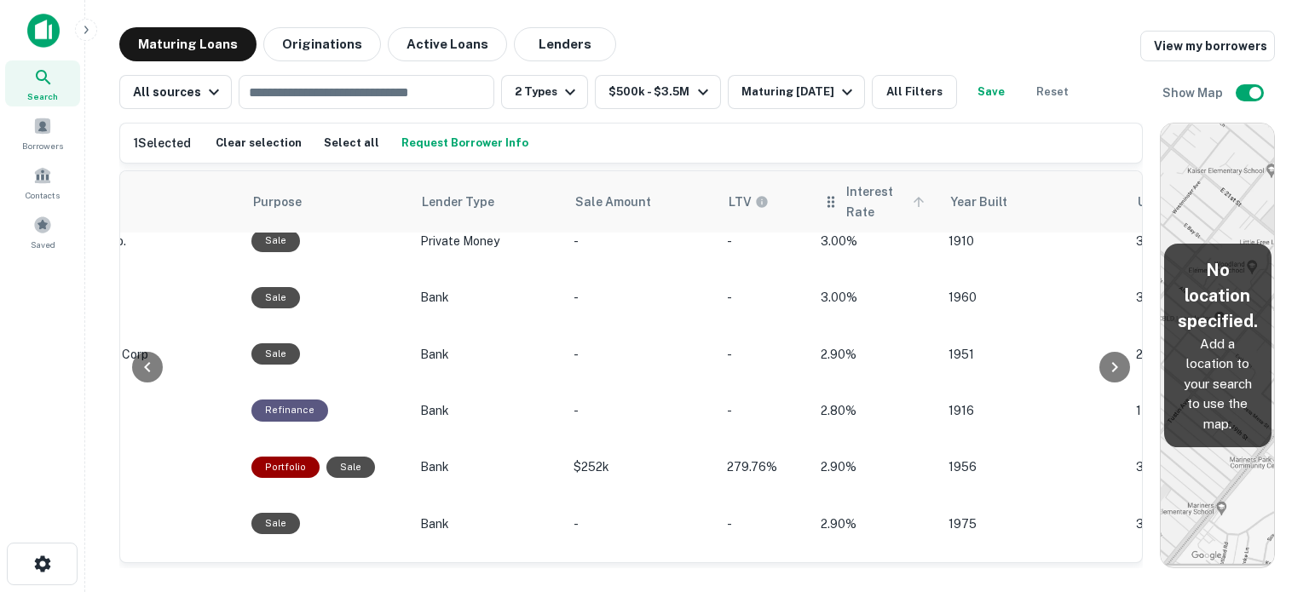
click at [867, 193] on span "Interest Rate" at bounding box center [888, 202] width 84 height 41
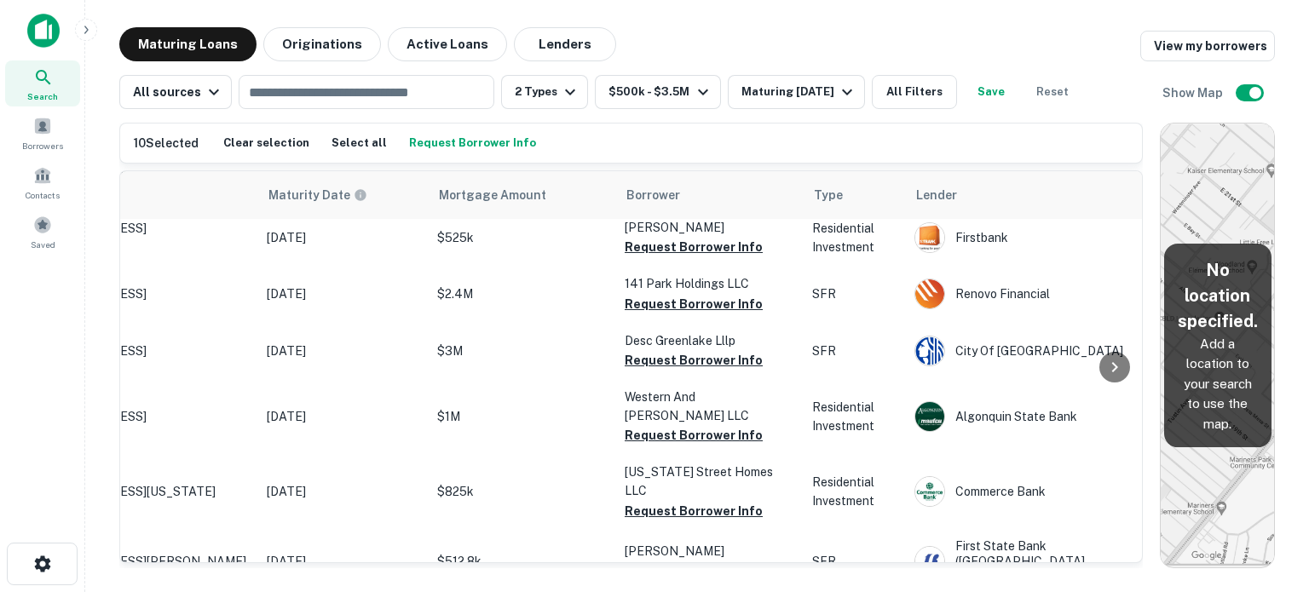
scroll to position [1278, 0]
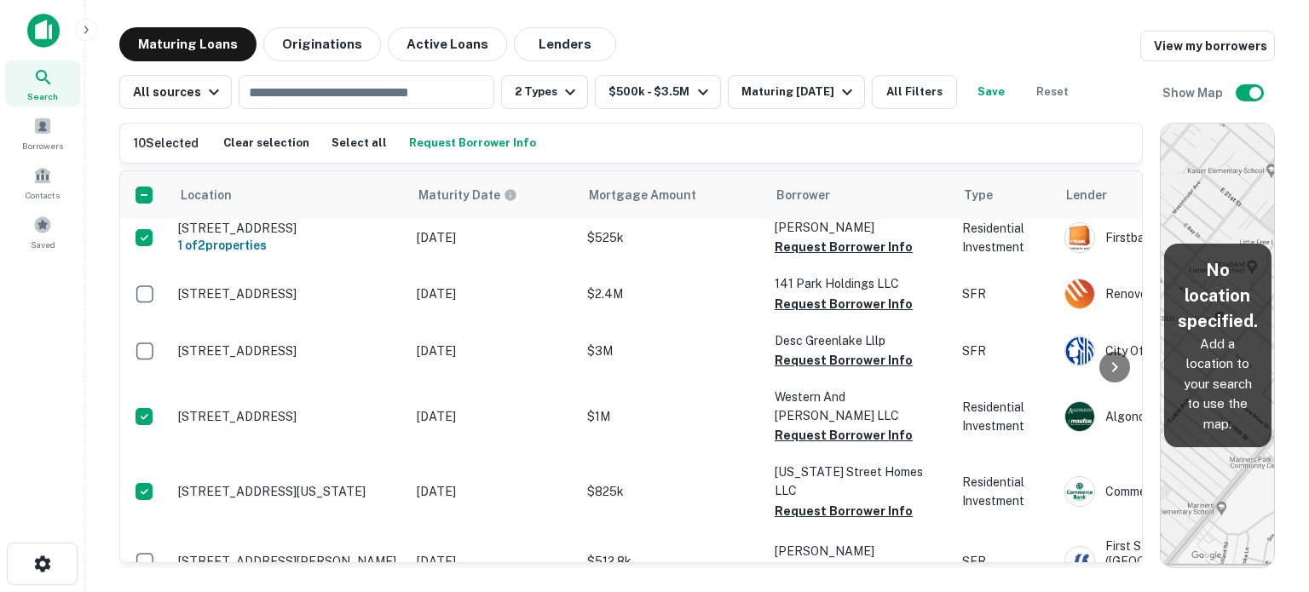
click at [469, 147] on button "Request Borrower Info" at bounding box center [473, 143] width 136 height 26
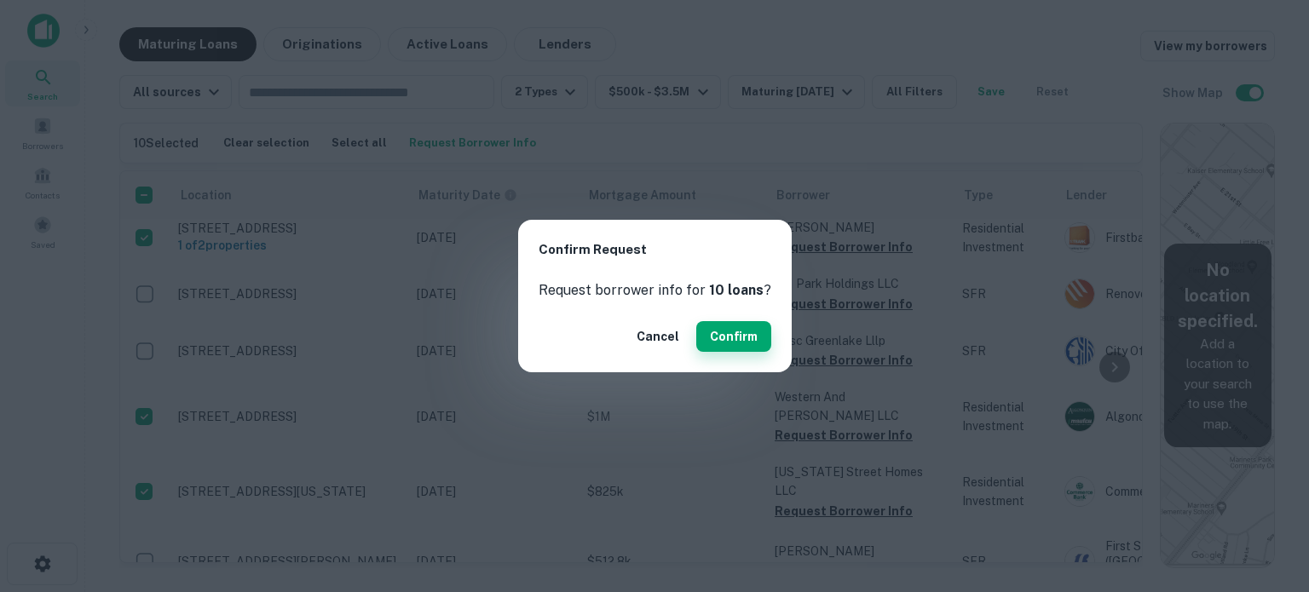
click at [737, 328] on button "Confirm" at bounding box center [733, 336] width 75 height 31
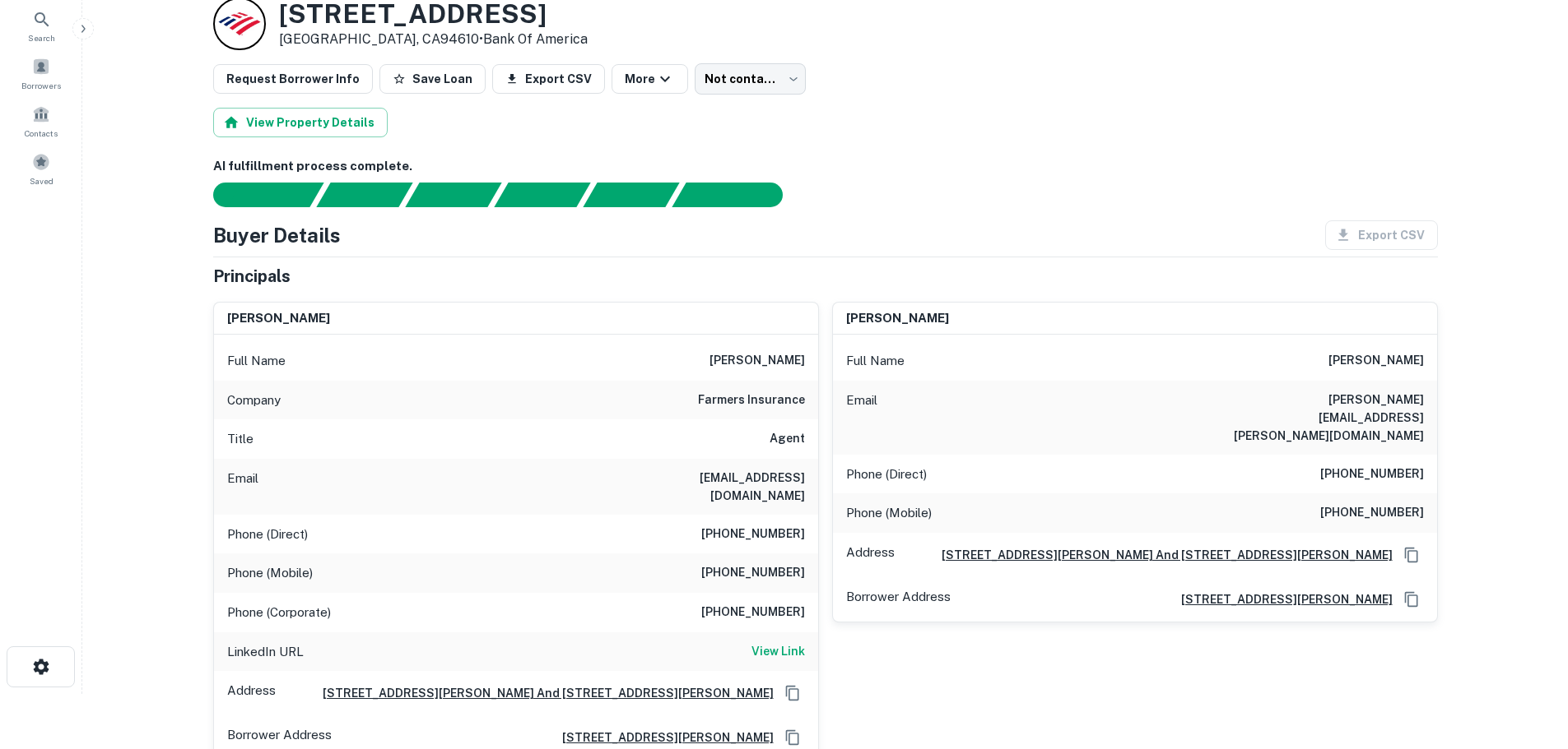
scroll to position [82, 0]
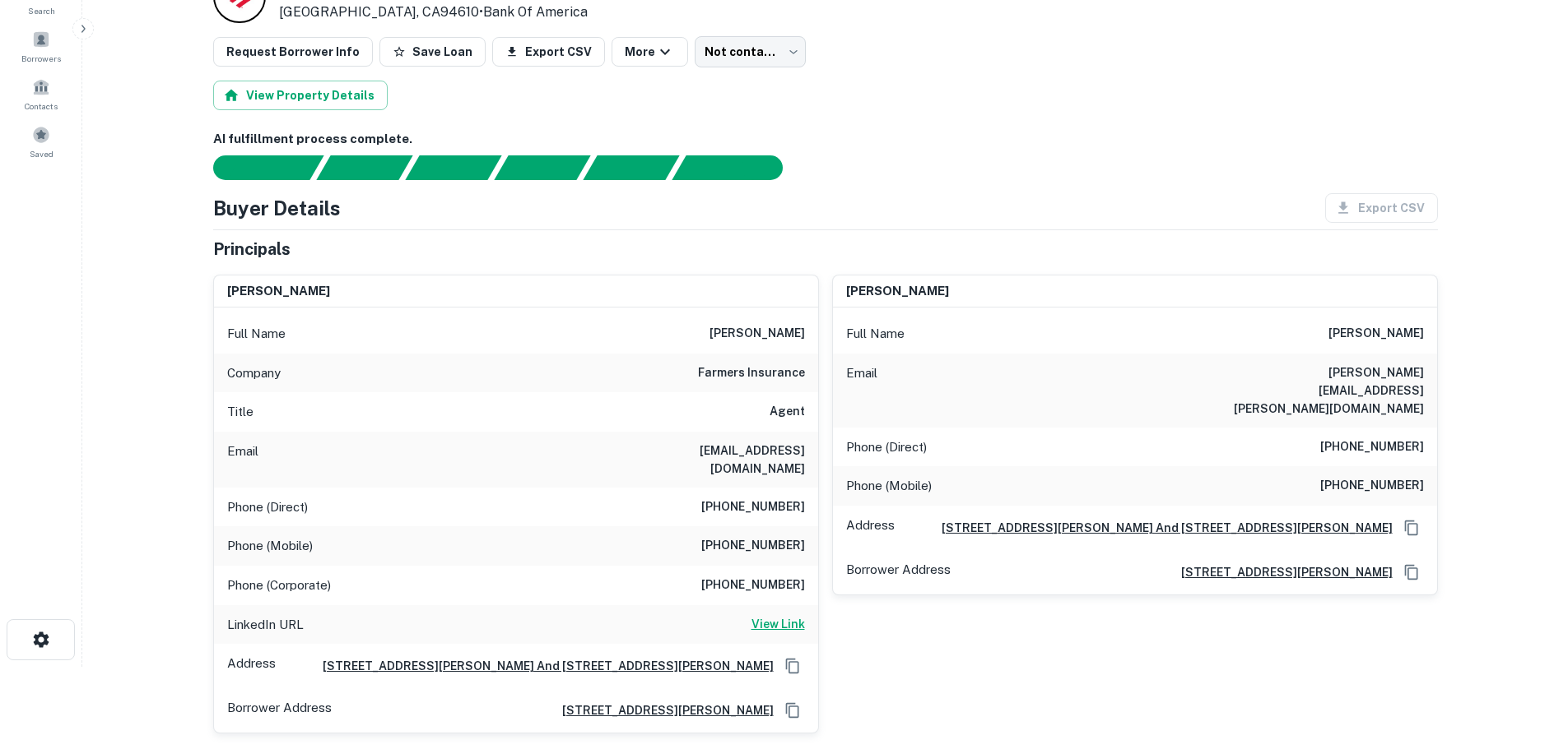
click at [775, 616] on h6 "View Link" at bounding box center [777, 624] width 53 height 18
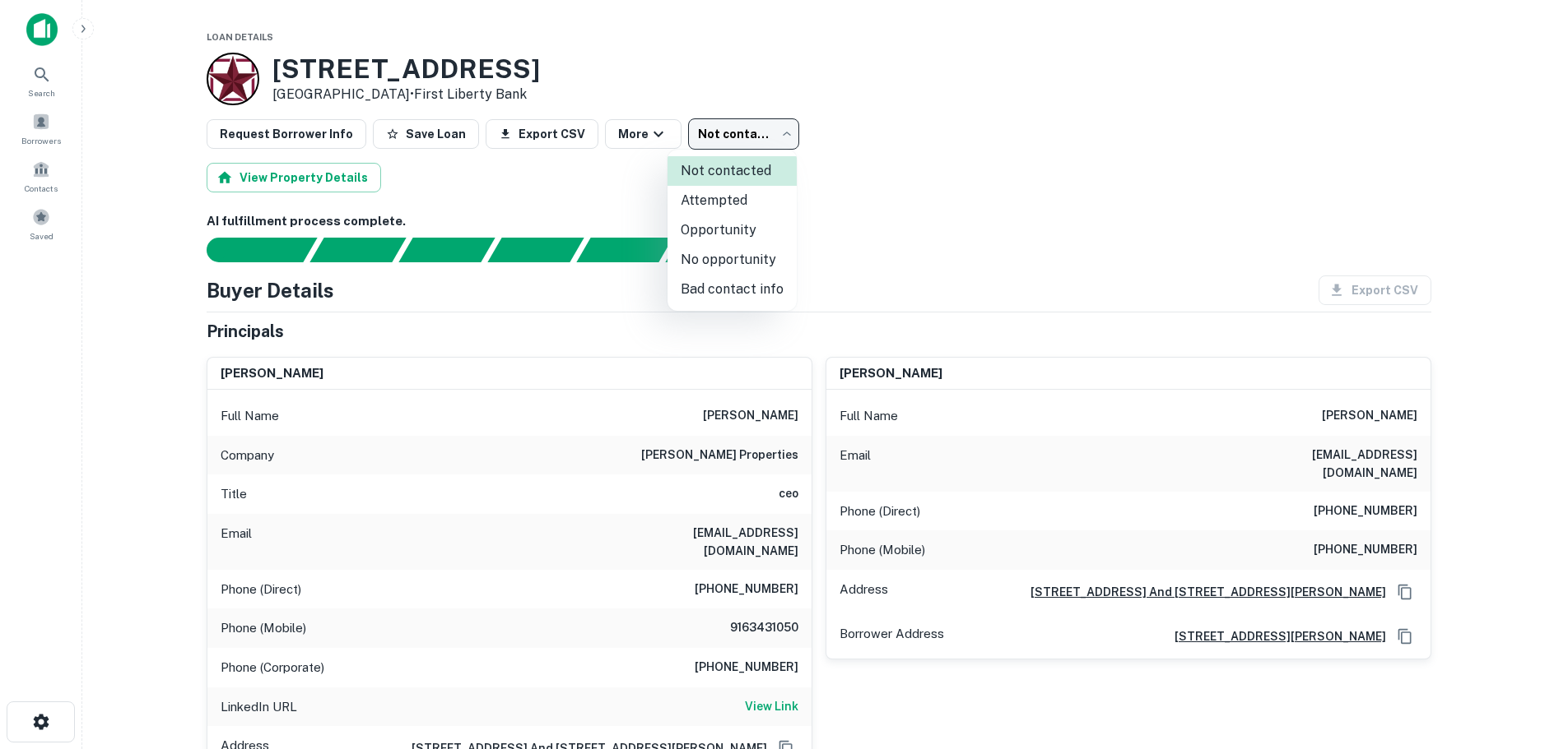
click at [742, 126] on body "Search Borrowers Contacts Saved Loan Details 6635 3rd St San Francisco, CA94124…" at bounding box center [784, 374] width 1568 height 749
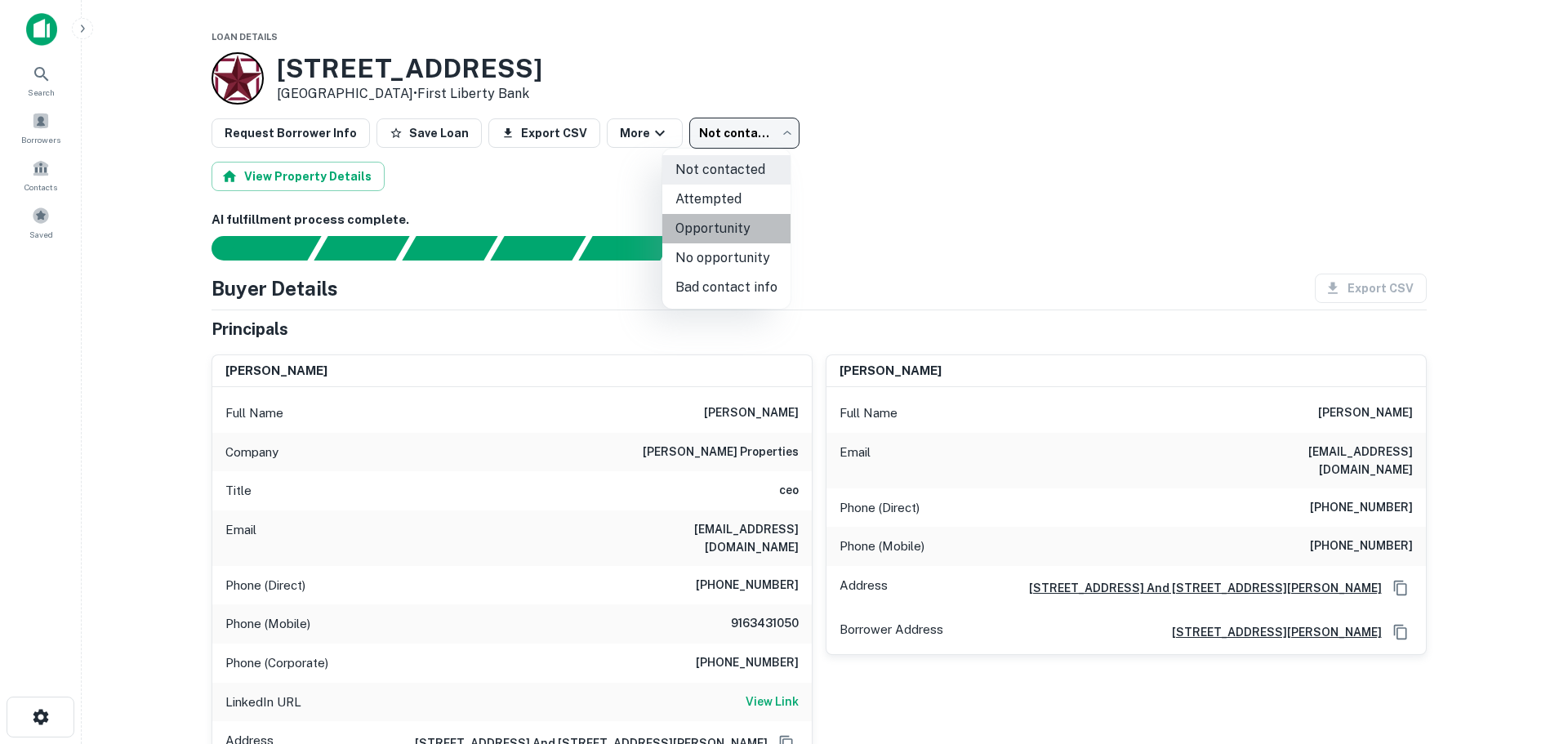
click at [755, 221] on li "Opportunity" at bounding box center [726, 228] width 128 height 30
type input "**********"
